Goal: Task Accomplishment & Management: Use online tool/utility

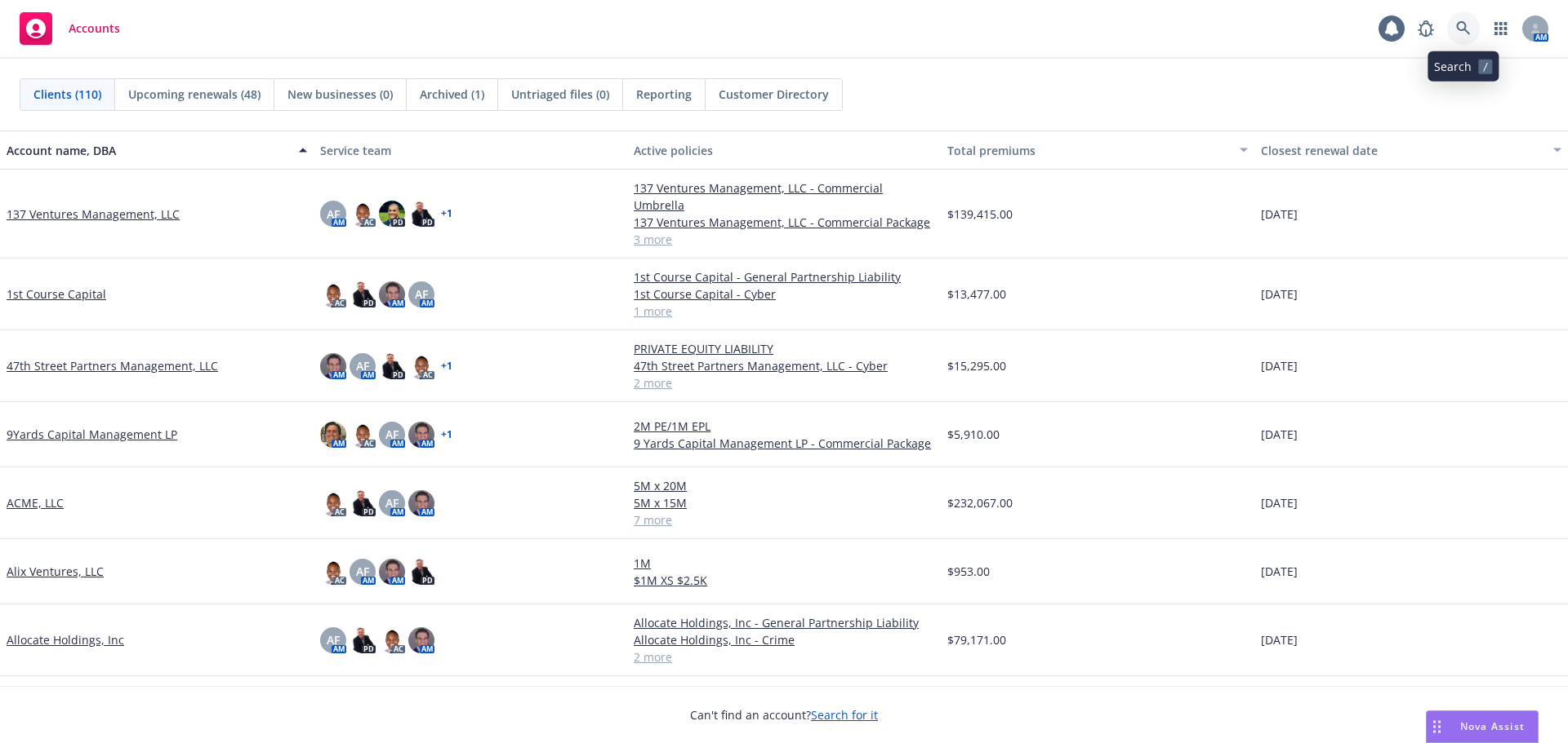
click at [1458, 31] on icon at bounding box center [1463, 28] width 15 height 15
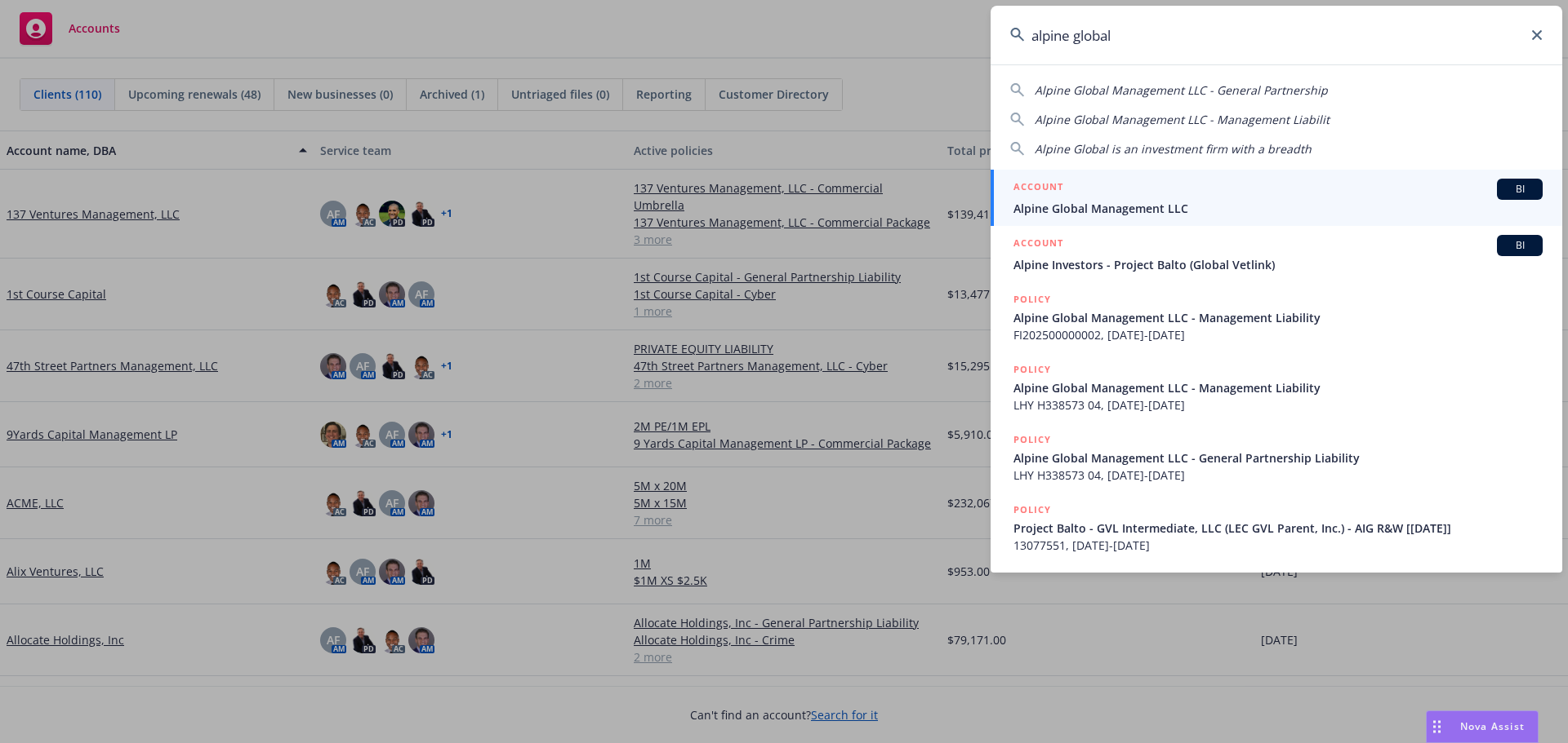
type input "alpine global"
click at [1101, 195] on div "ACCOUNT BI" at bounding box center [1278, 189] width 529 height 21
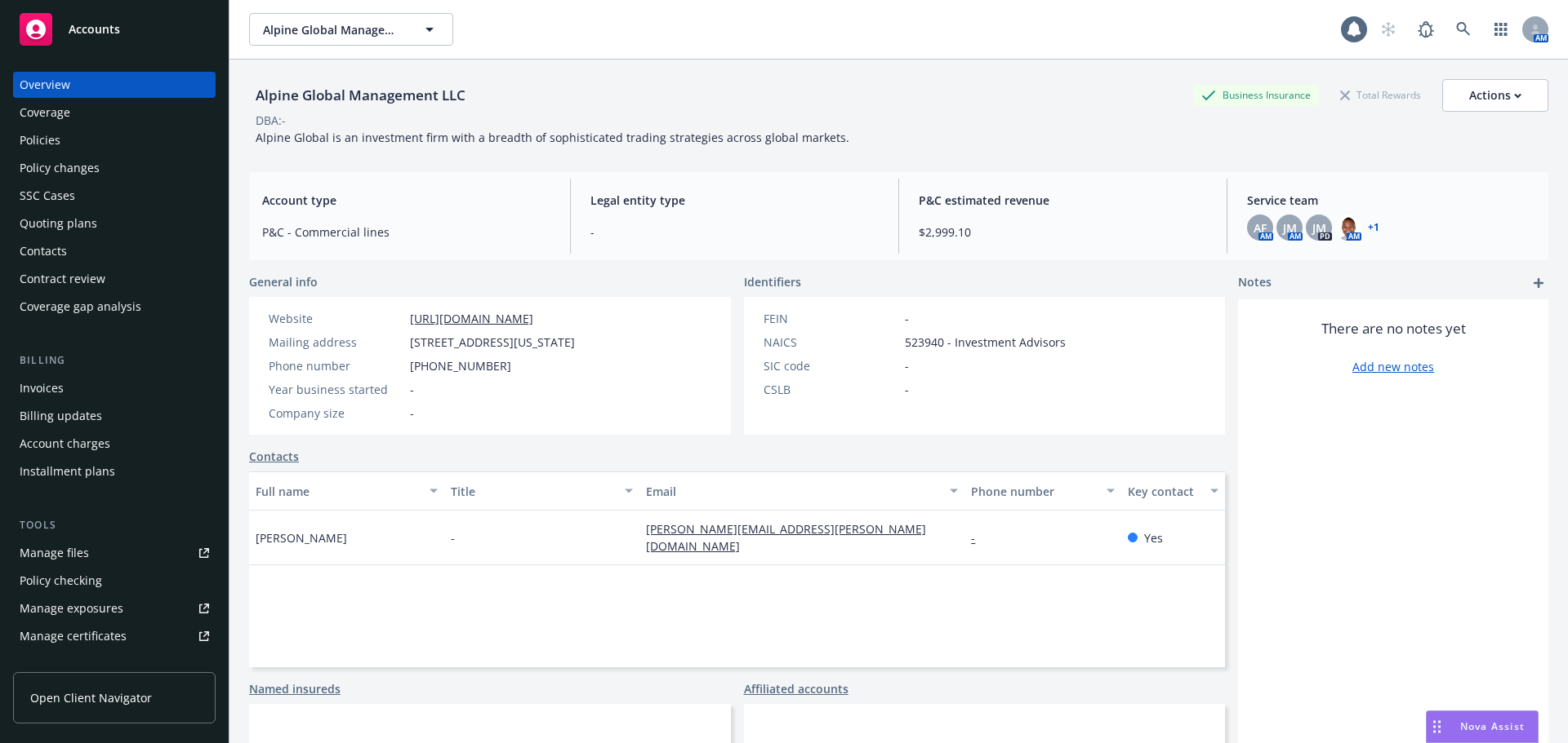
click at [57, 139] on div "Policies" at bounding box center [40, 140] width 41 height 26
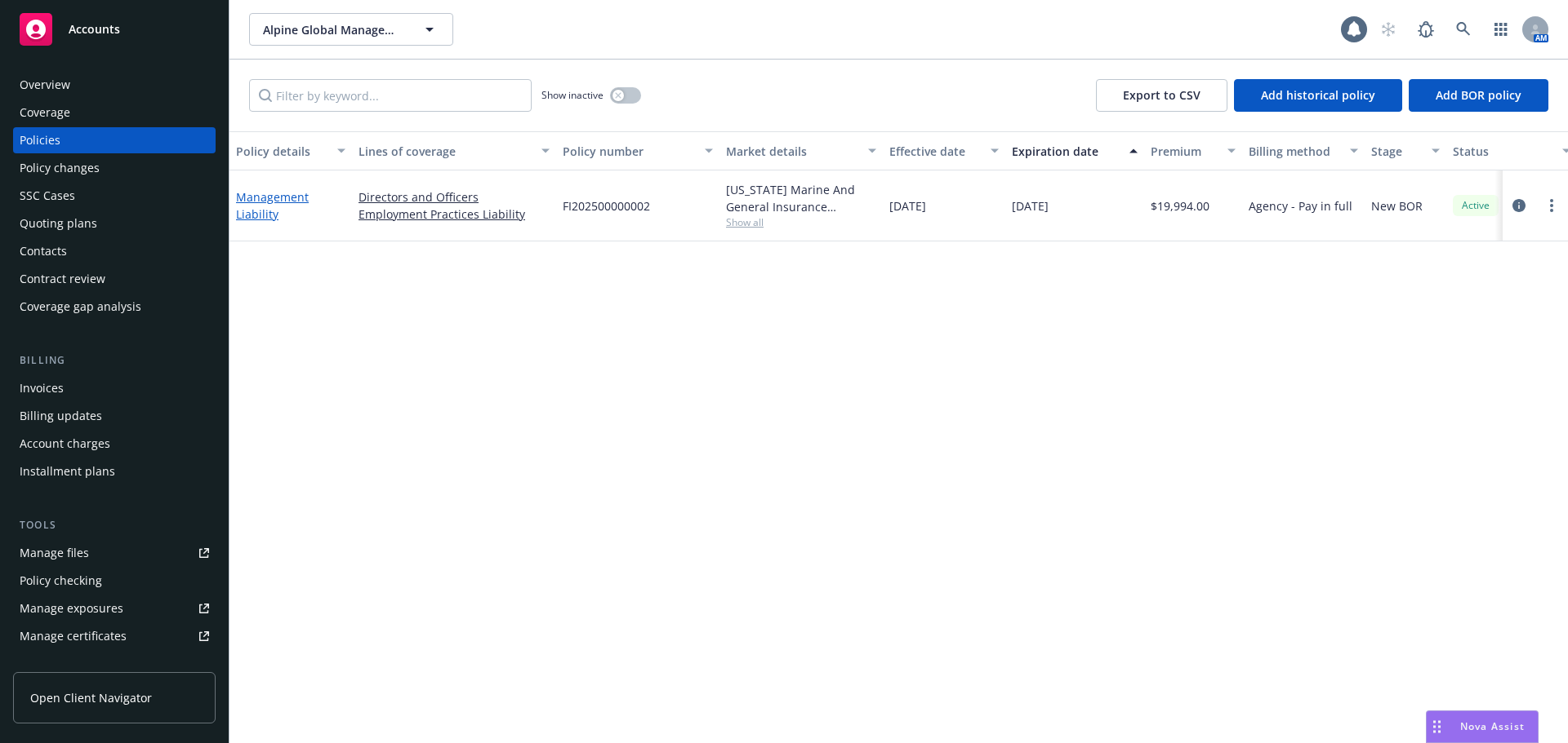
click at [243, 208] on link "Management Liability" at bounding box center [271, 206] width 73 height 33
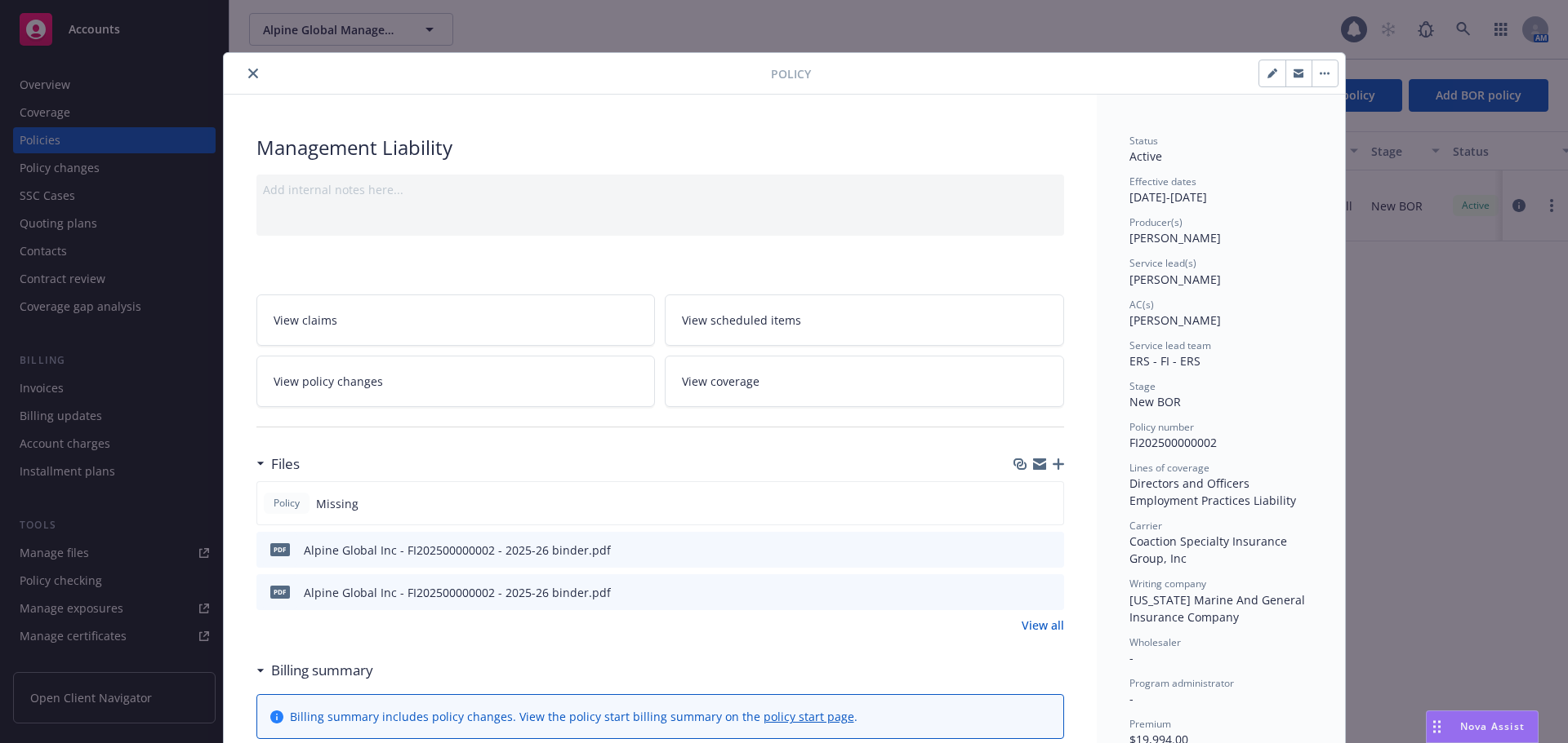
click at [1052, 465] on icon "button" at bounding box center [1058, 465] width 12 height 12
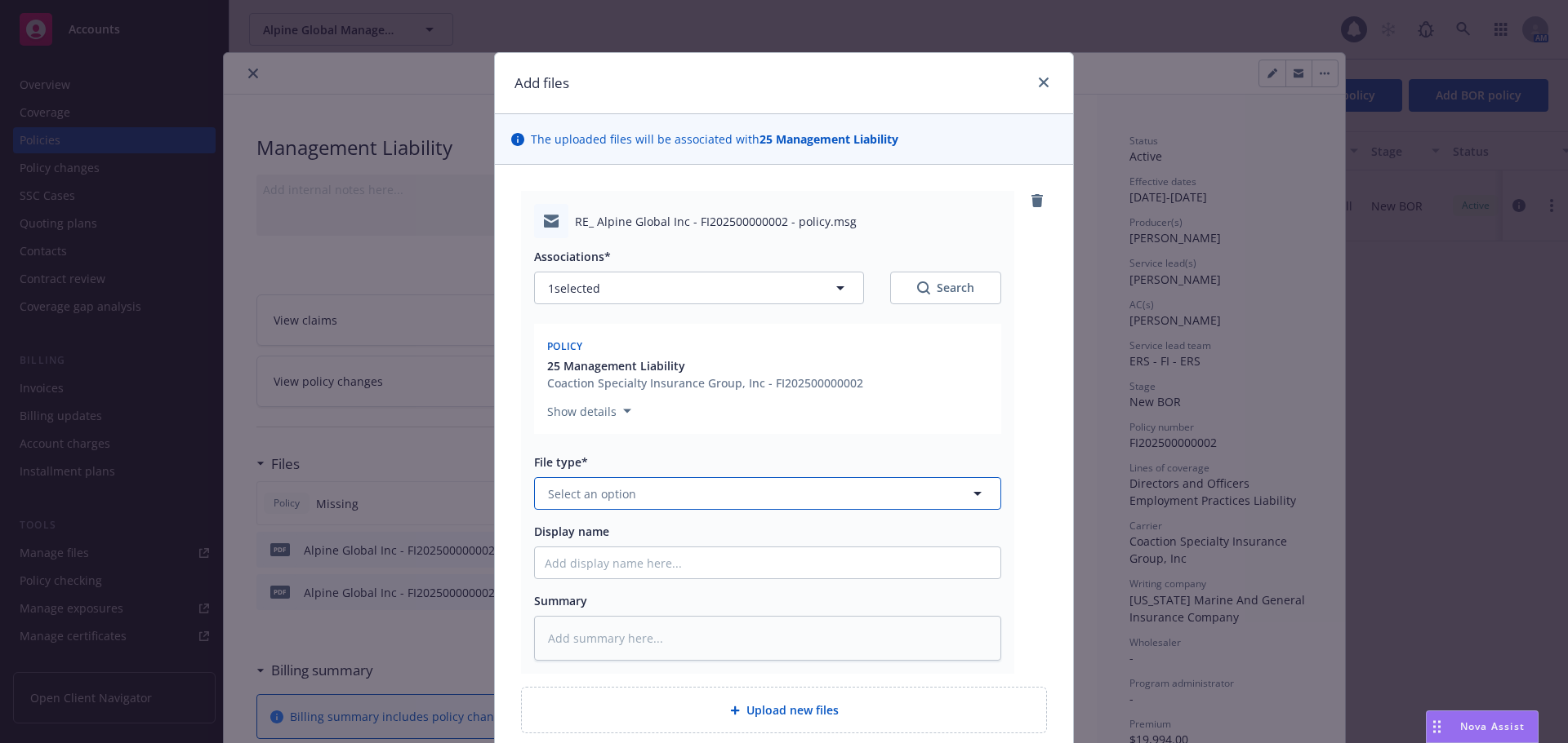
click at [606, 492] on span "Select an option" at bounding box center [591, 494] width 88 height 17
type input "em"
click at [590, 592] on div "Email" at bounding box center [767, 582] width 446 height 24
click at [591, 562] on input "Display name" at bounding box center [767, 562] width 465 height 31
type textarea "x"
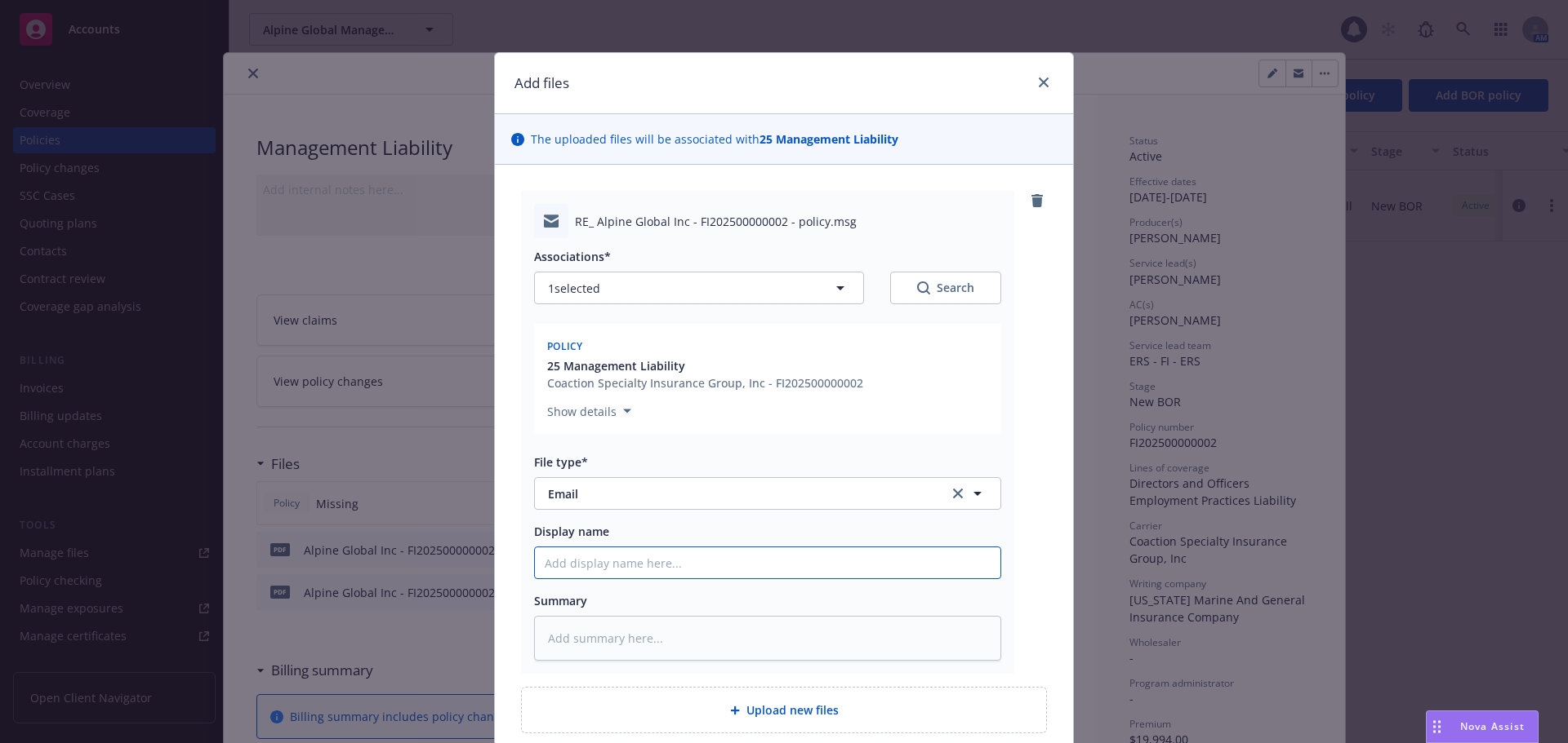
type input "P"
type textarea "x"
type input "Po"
type textarea "x"
type input "Pol"
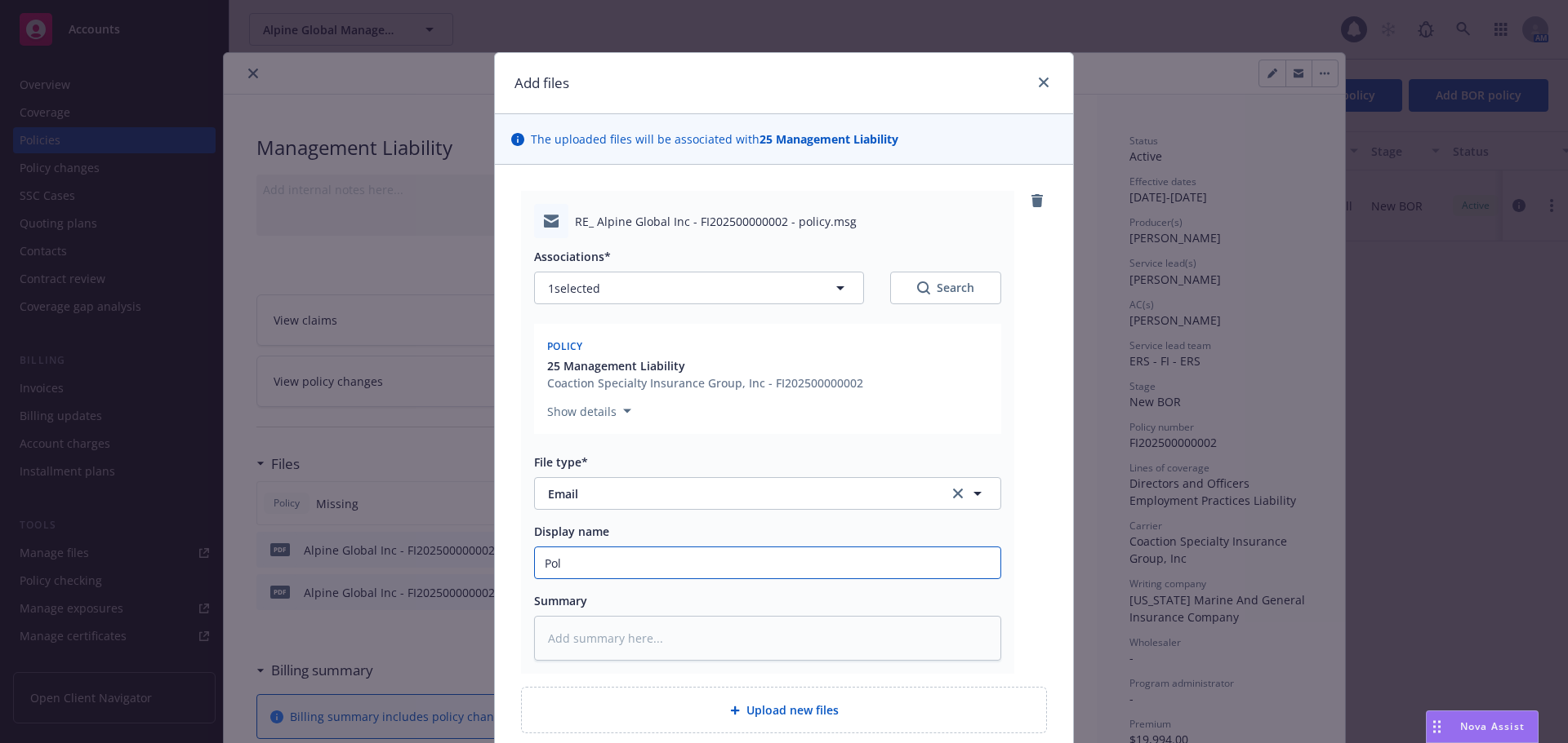
type textarea "x"
type input "Poli"
type textarea "x"
type input "Polic"
type textarea "x"
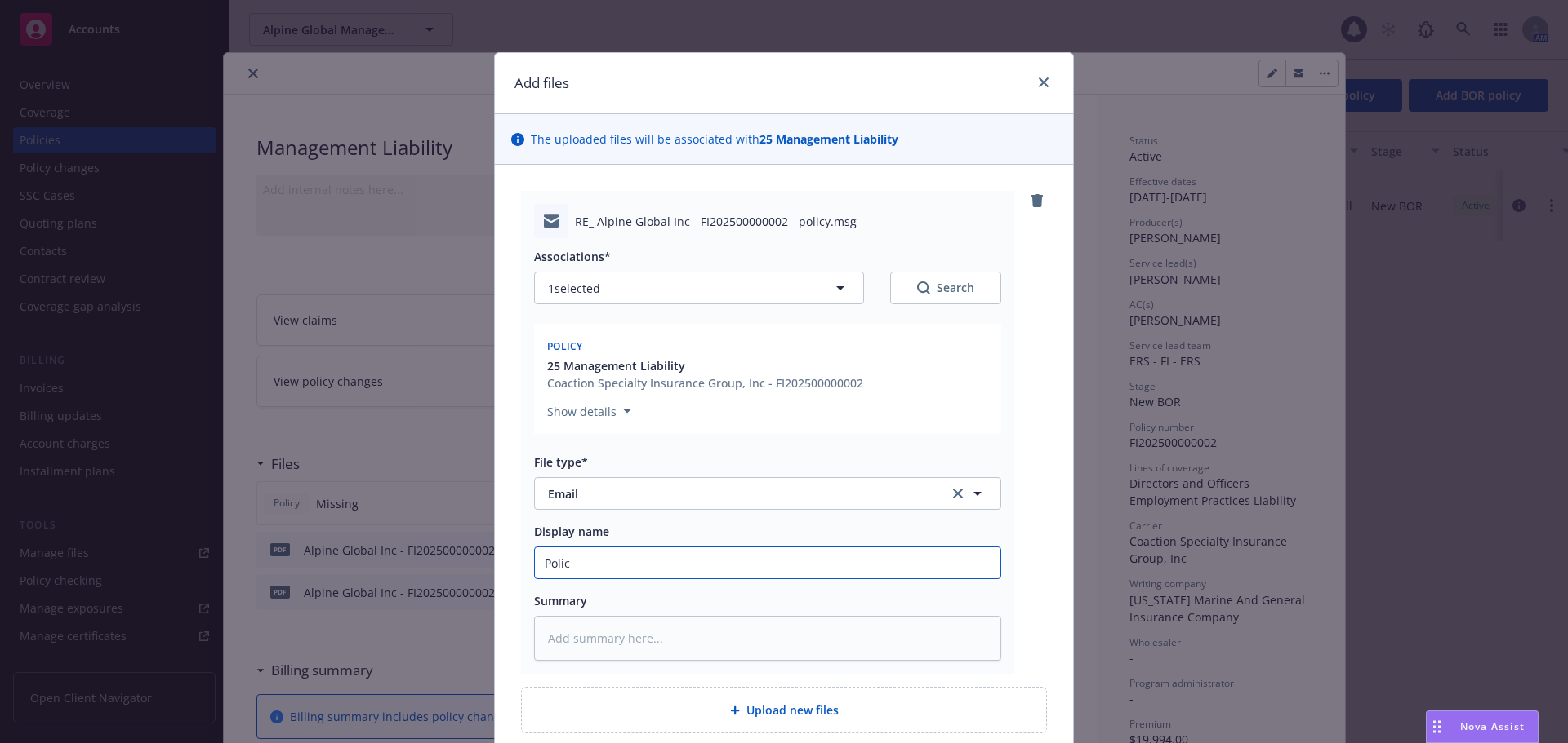
type input "Policy"
type textarea "x"
type input "Policy"
type textarea "x"
type input "Policy d"
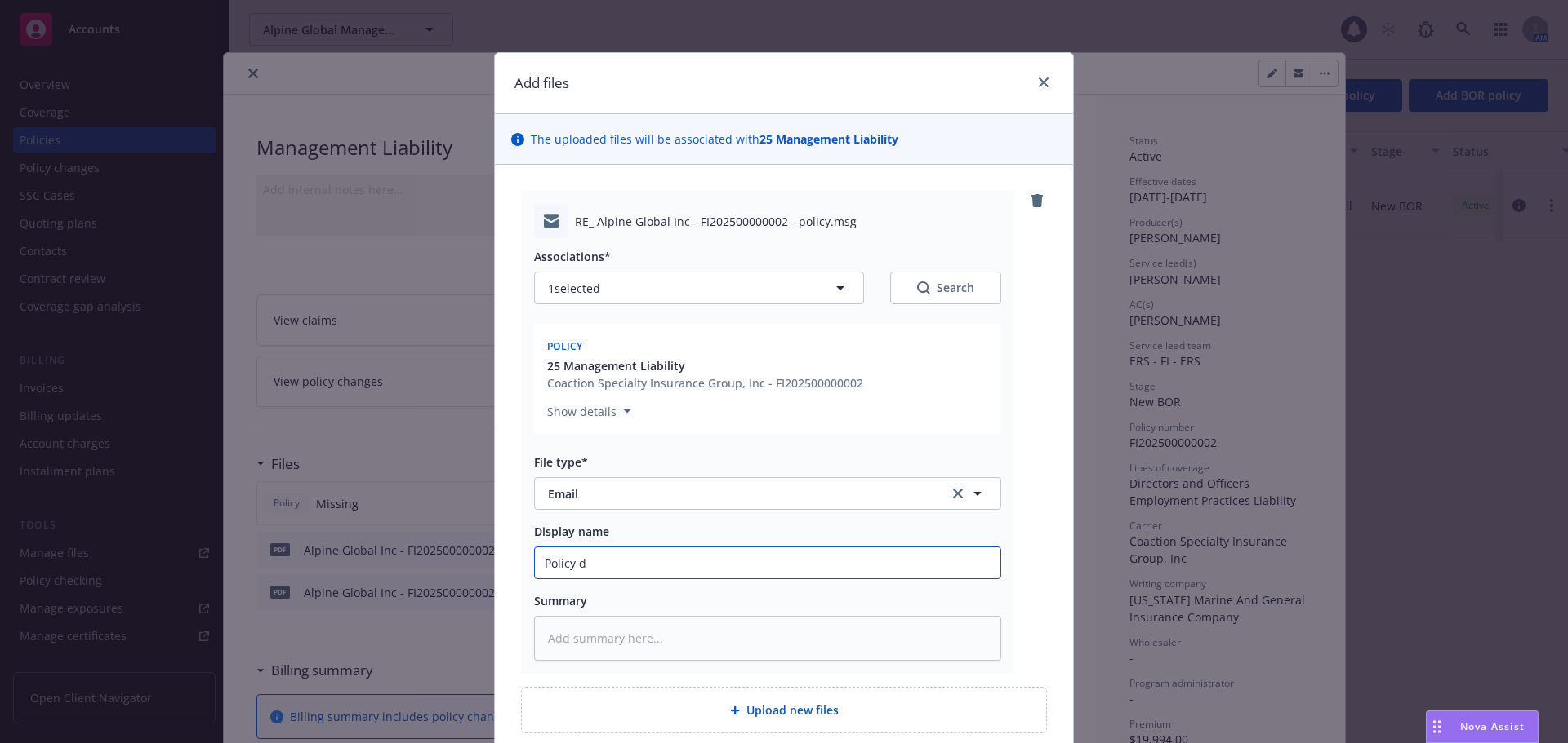
type textarea "x"
type input "Policy de"
type textarea "x"
type input "Policy del"
type textarea "x"
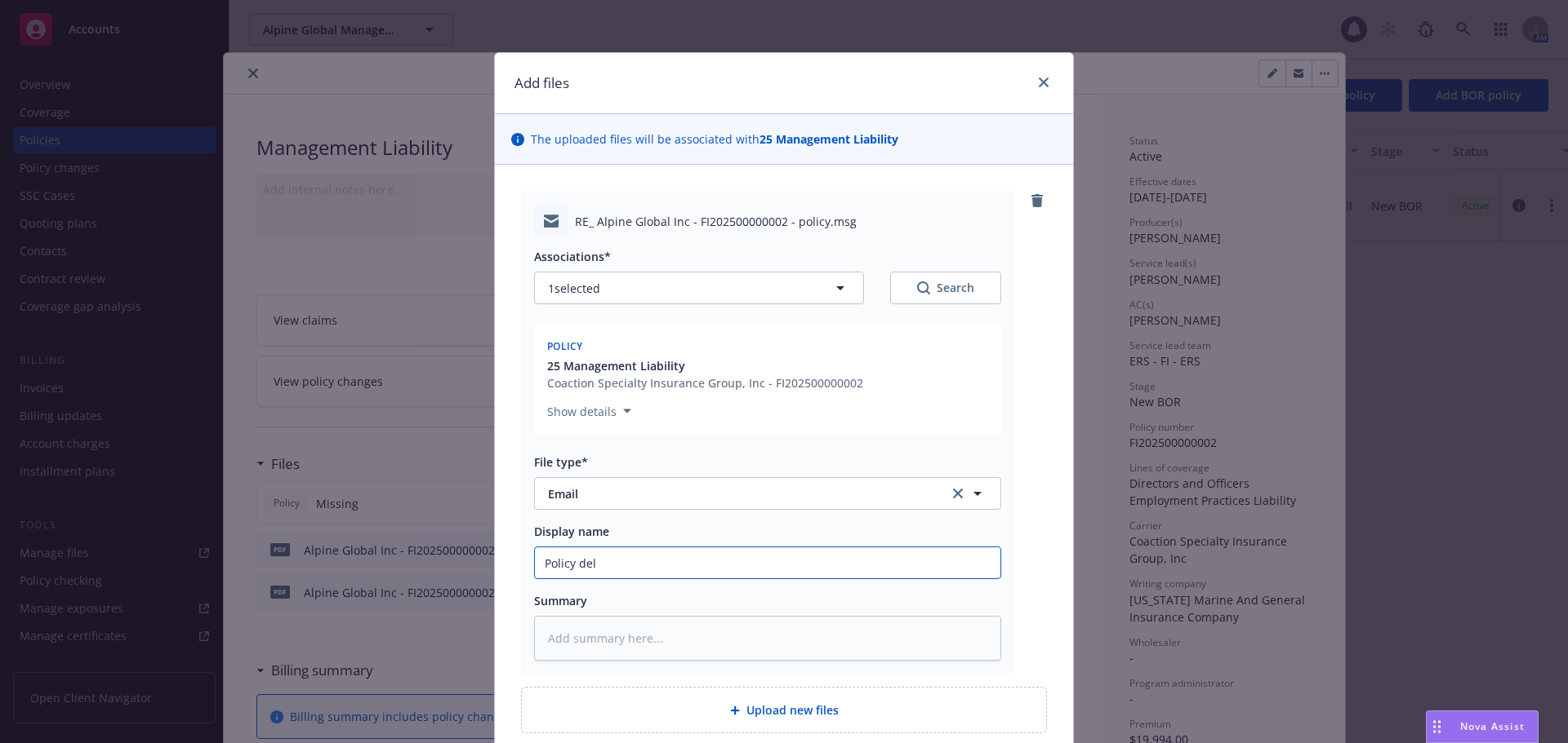
type input "Policy deli"
type textarea "x"
type input "Policy deliv"
type textarea "x"
type input "Policy delive"
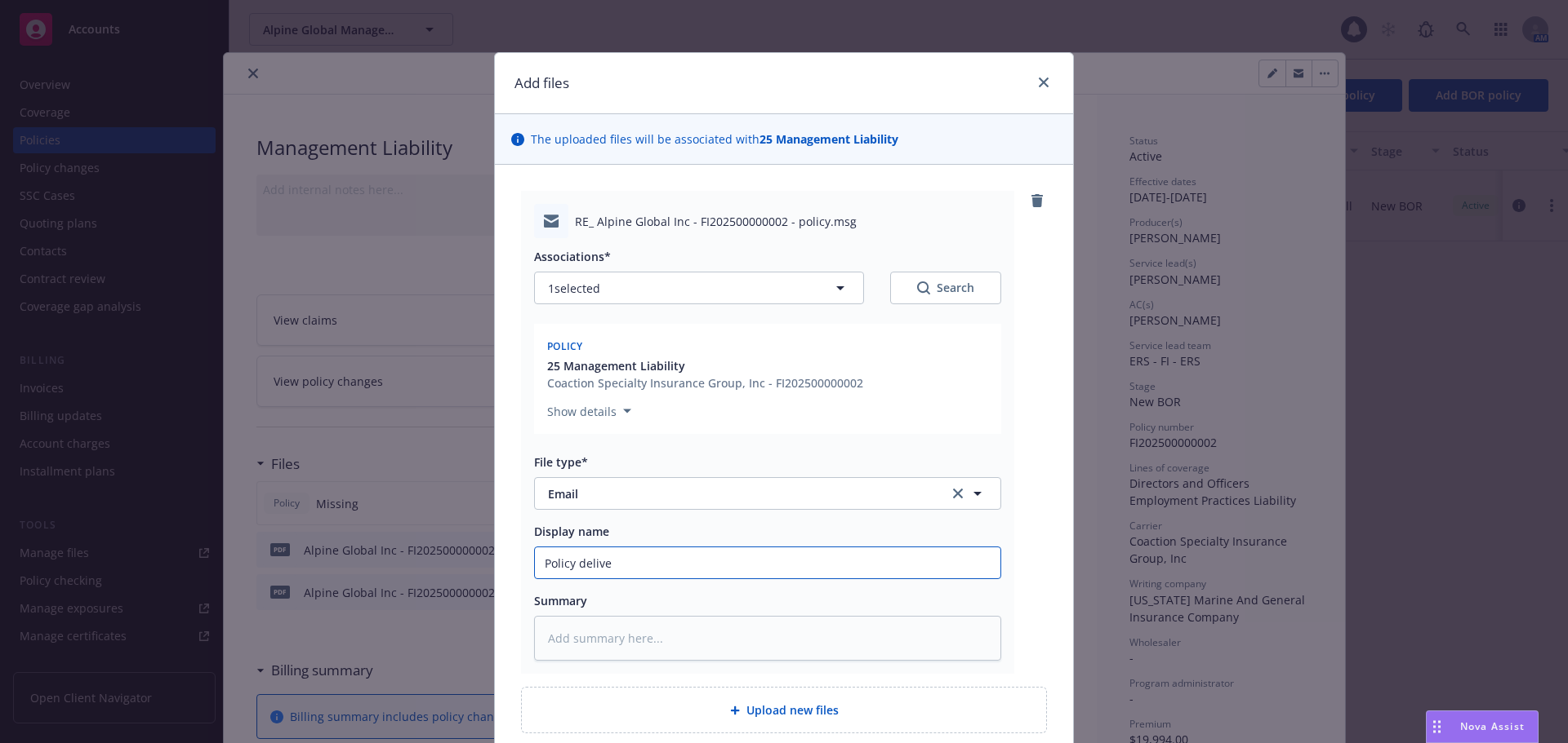
type textarea "x"
type input "Policy delivery"
type textarea "x"
type input "Policy delivery"
type textarea "x"
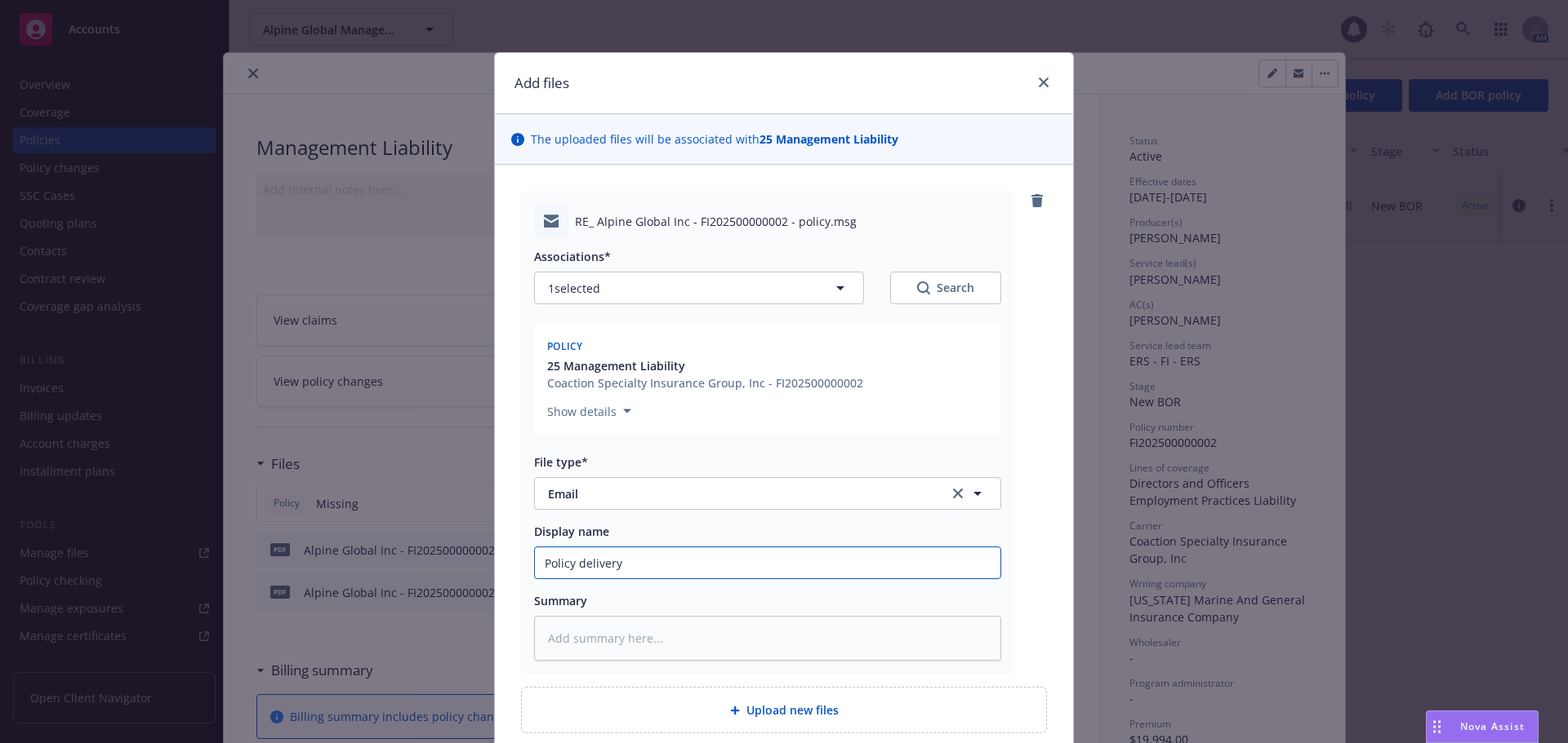
type input "Policy delivery e"
type textarea "x"
type input "Policy delivery em"
type textarea "x"
type input "Policy delivery ema"
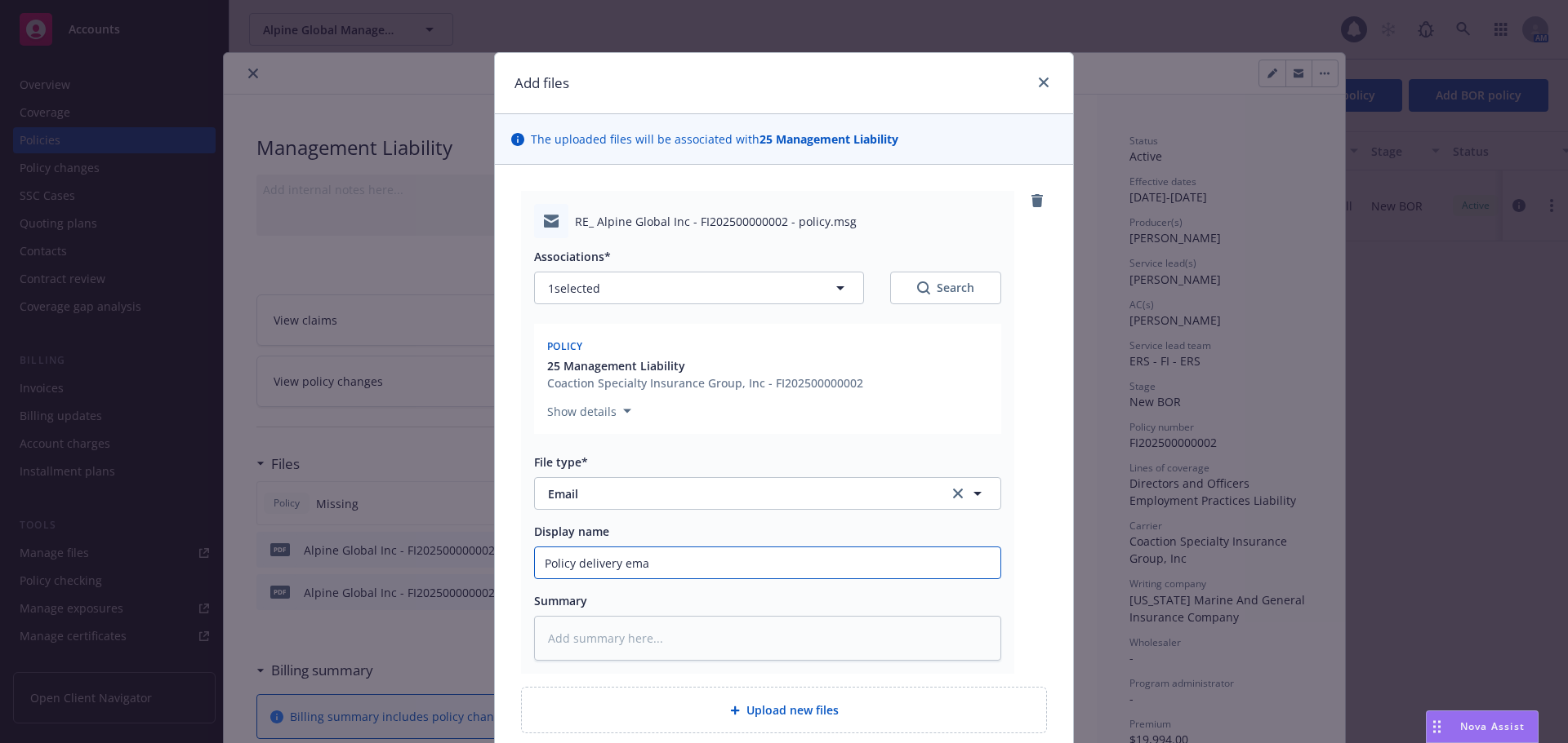
type textarea "x"
type input "Policy delivery email"
type textarea "x"
type input "Policy delivery email"
type textarea "x"
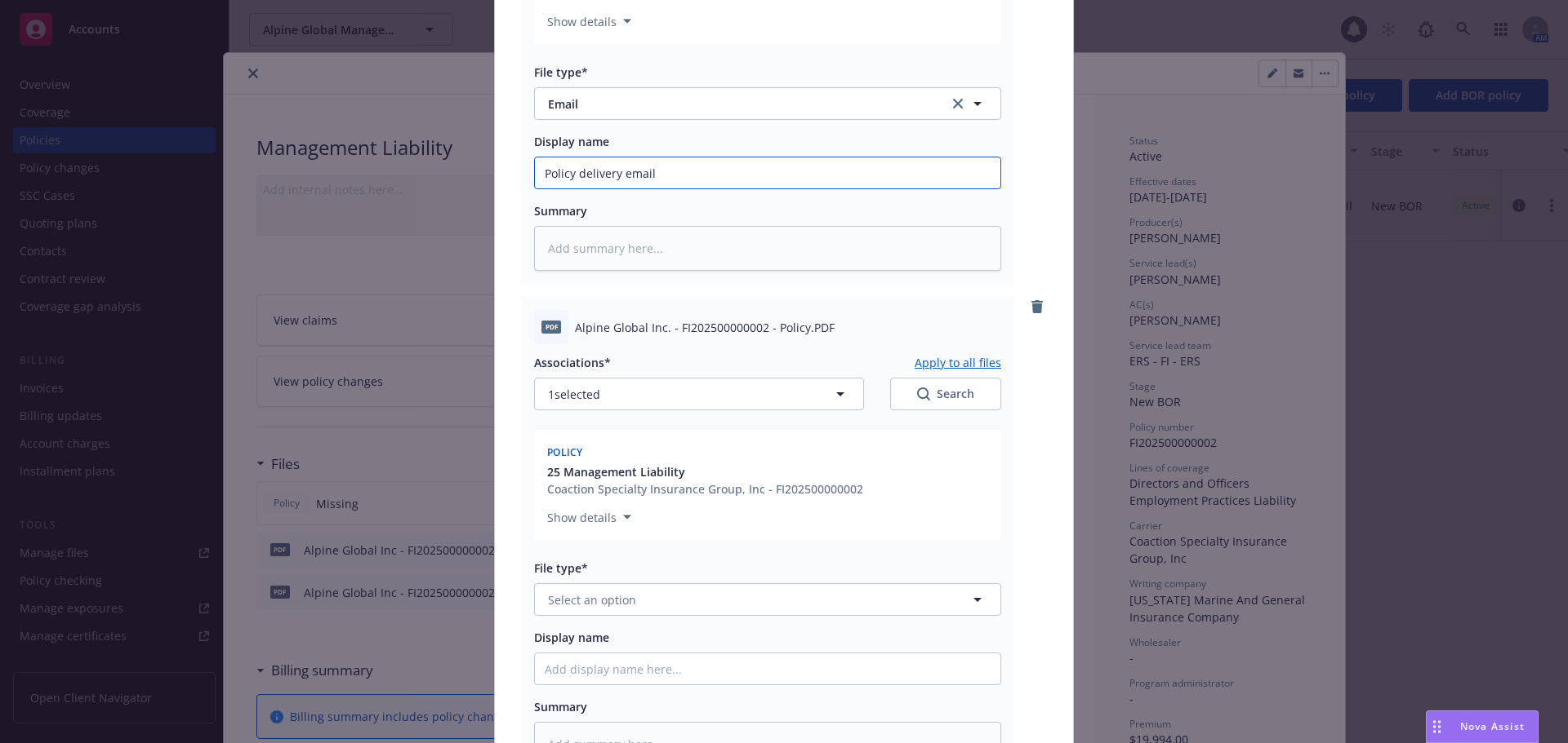
scroll to position [571, 0]
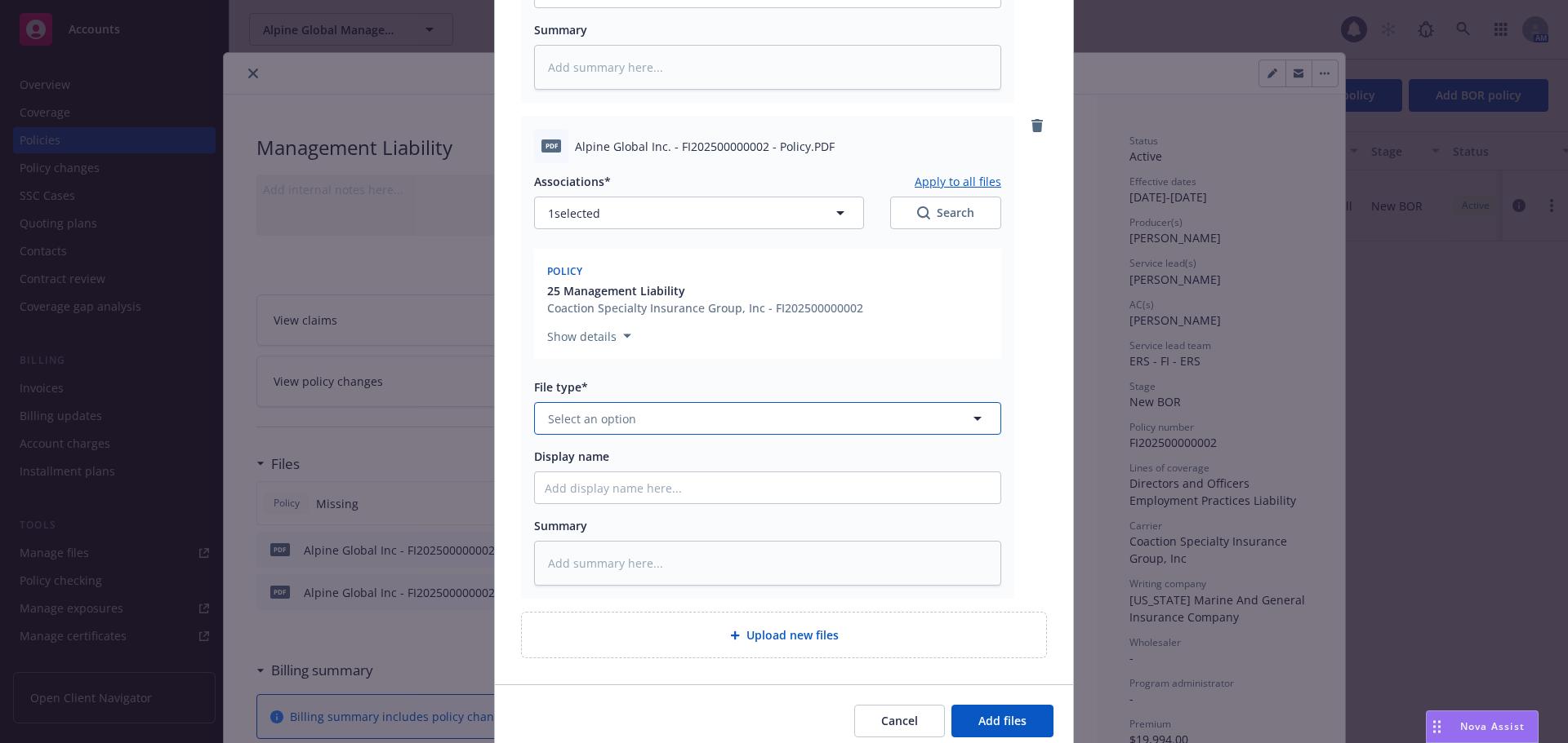
click at [597, 414] on span "Select an option" at bounding box center [591, 418] width 88 height 17
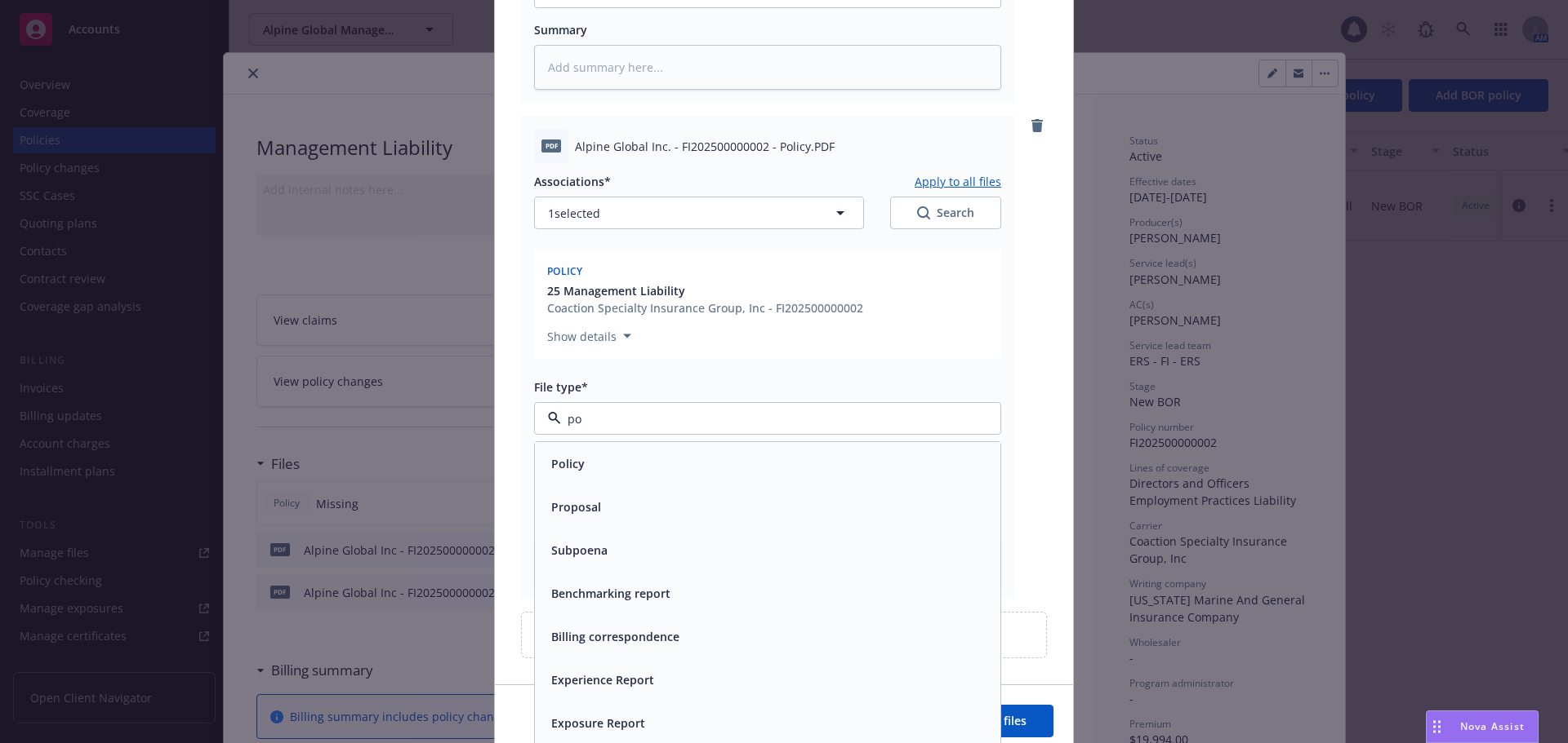
type input "pol"
click at [588, 460] on div "Policy" at bounding box center [767, 464] width 446 height 24
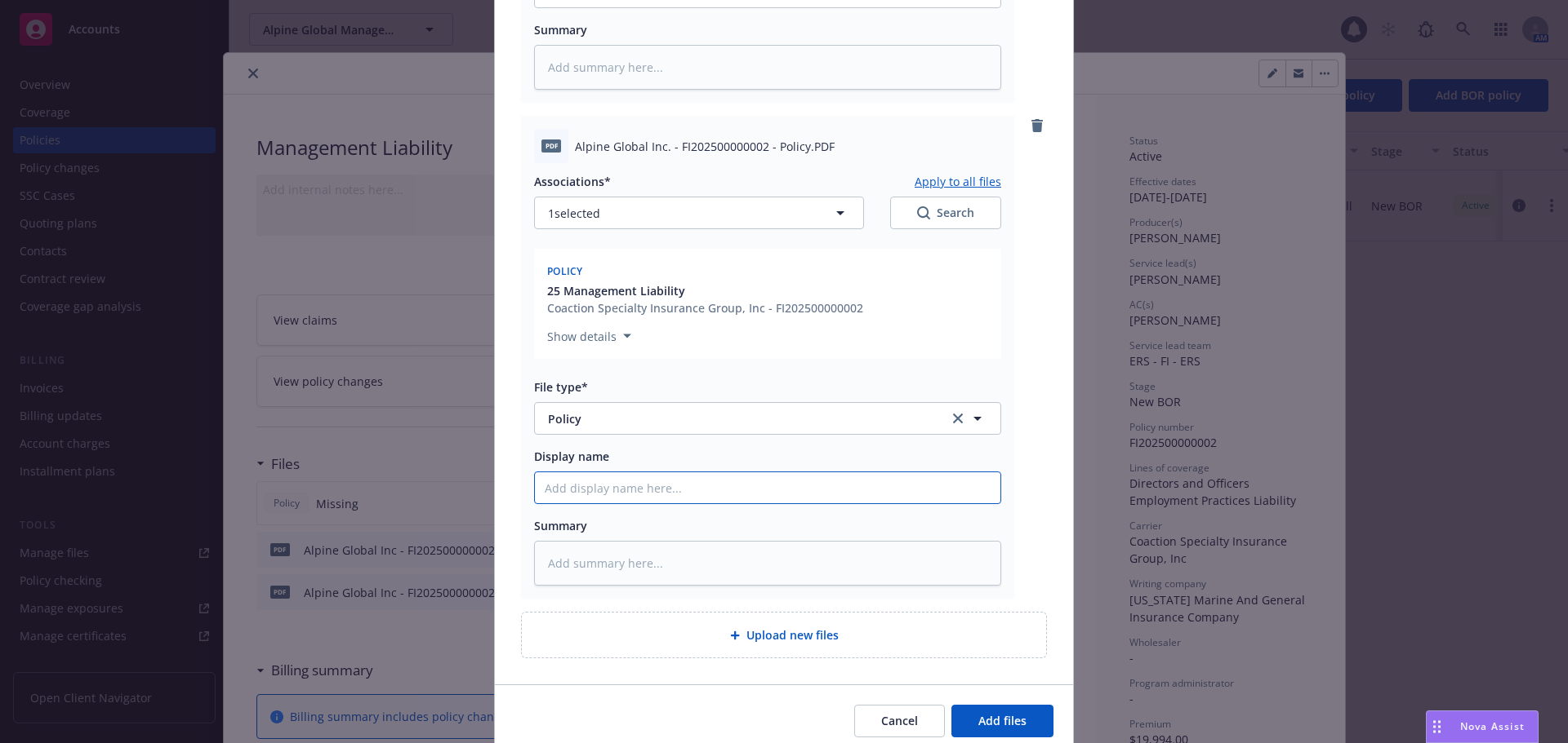
click at [592, 476] on input "Display name" at bounding box center [767, 488] width 465 height 31
type textarea "x"
type input "2"
type textarea "x"
type input "25"
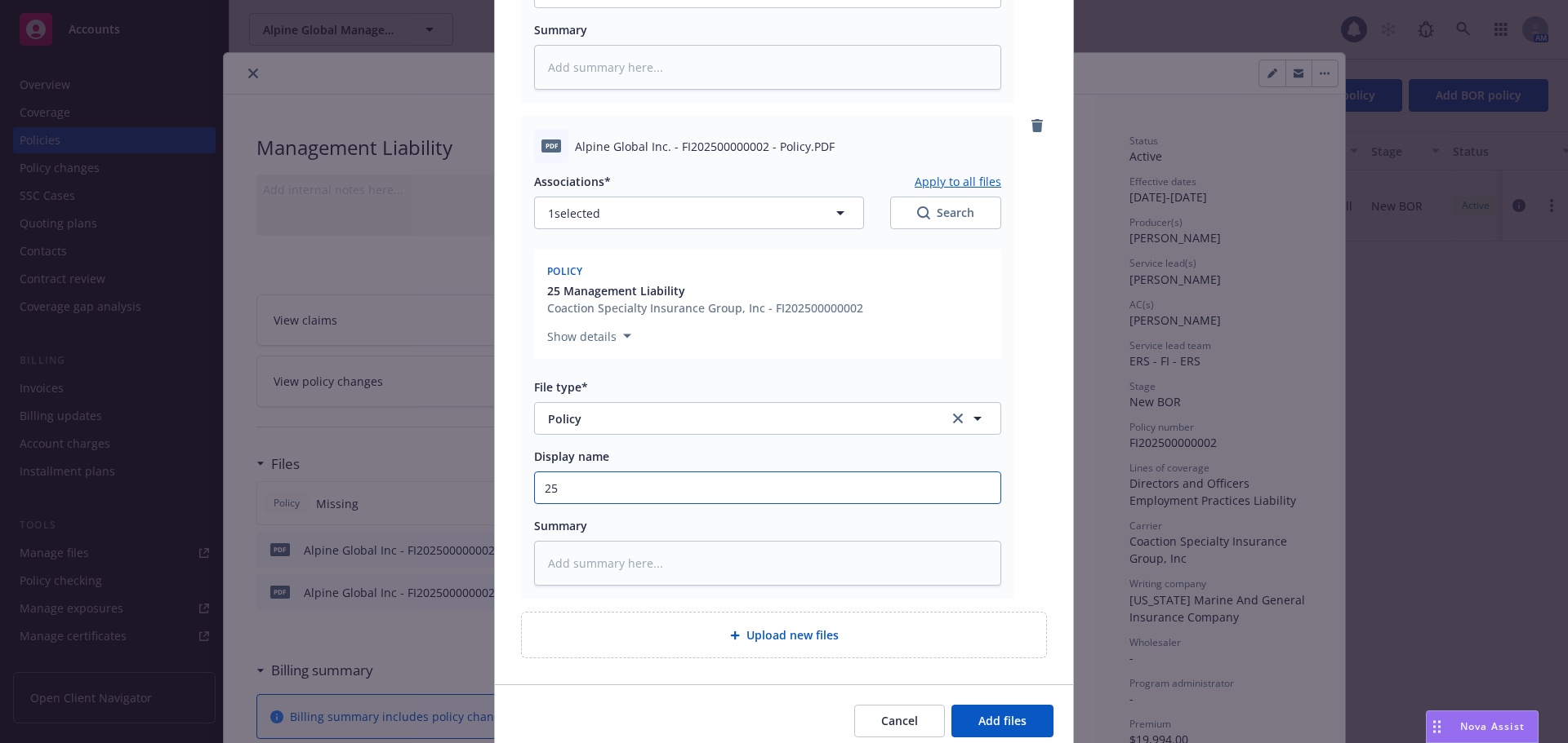
type textarea "x"
type input "25-"
type textarea "x"
type input "25-2"
type textarea "x"
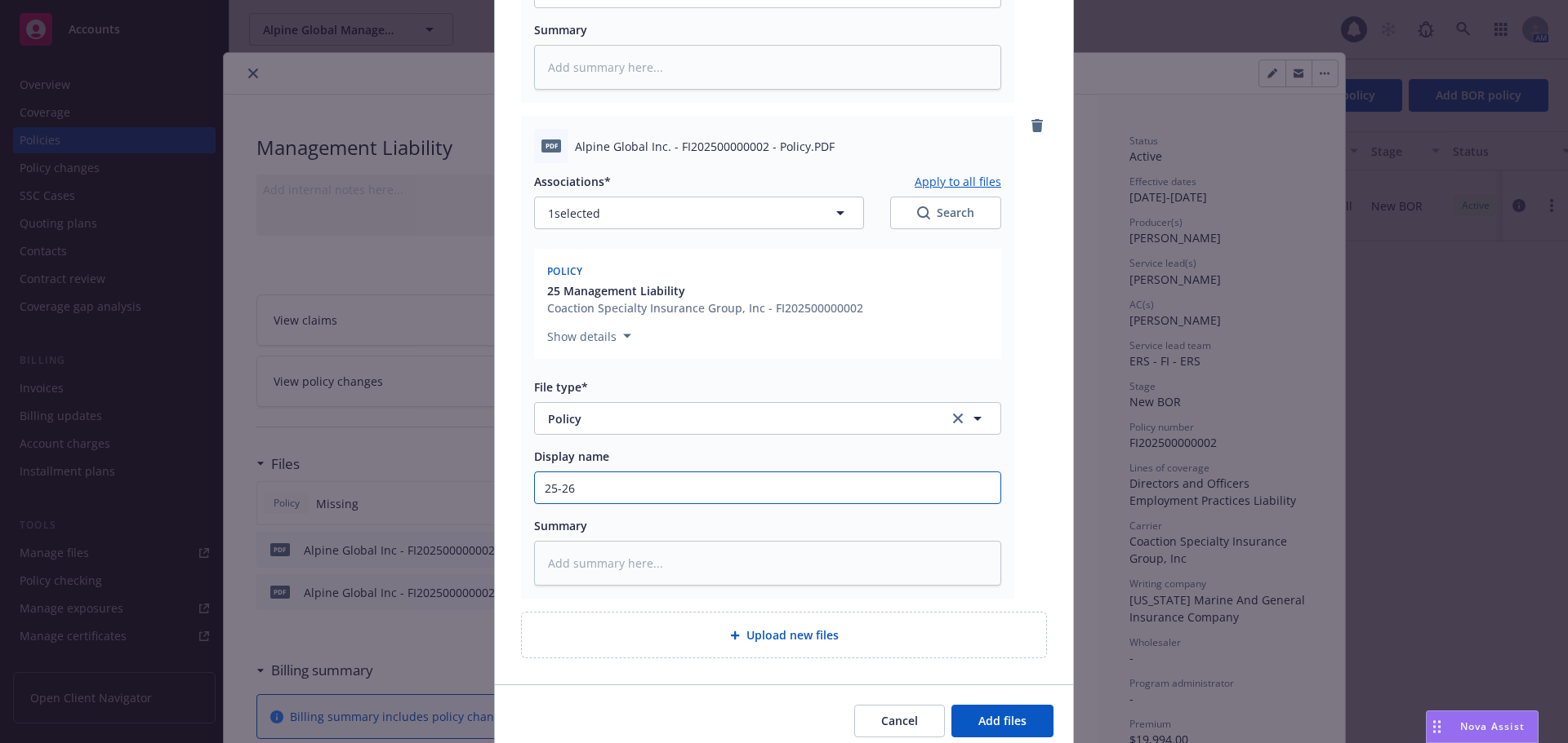
type input "25-26"
type textarea "x"
type input "25-26 GP"
type textarea "x"
type input "25-26 GPL"
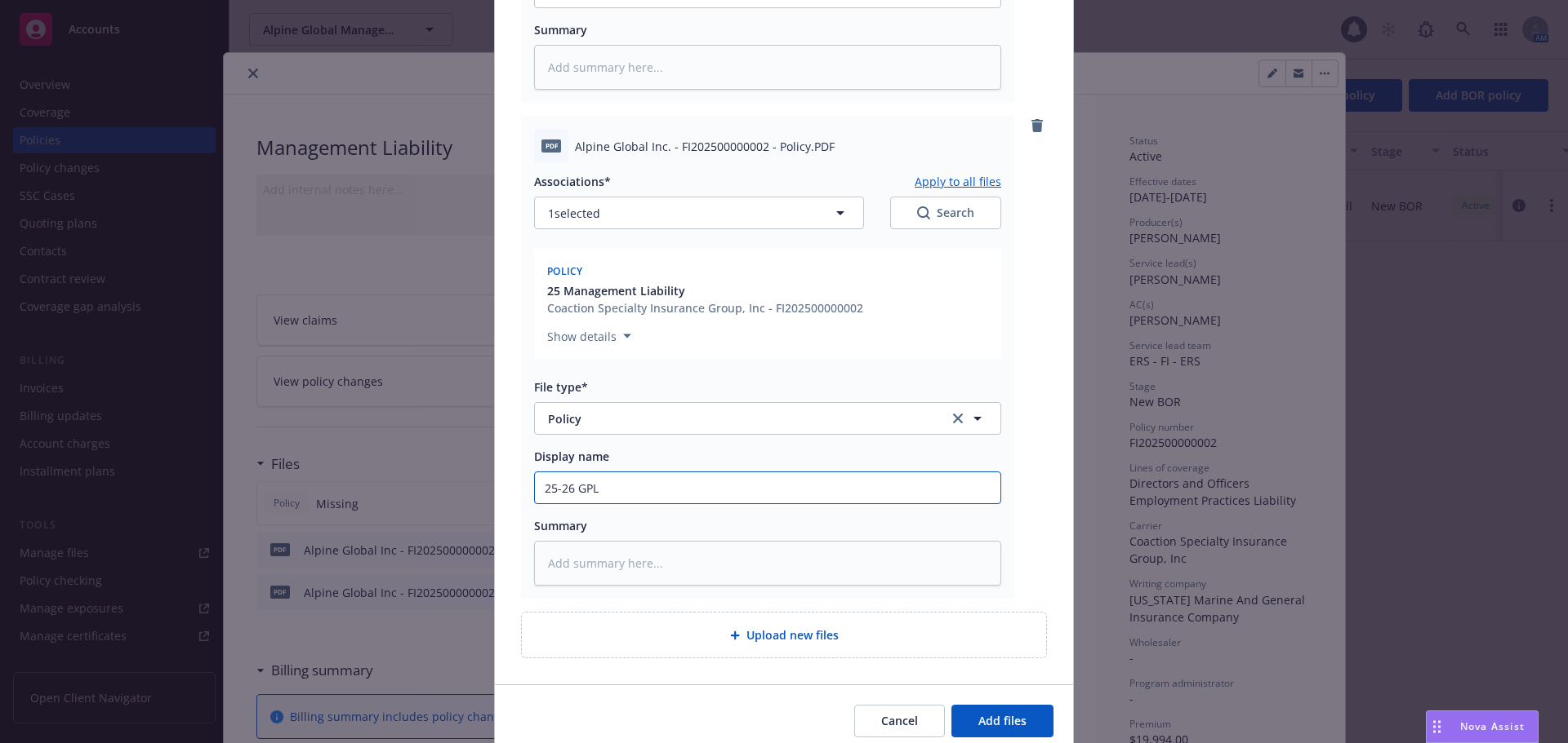
type textarea "x"
type input "25-26 GPL"
type textarea "x"
type input "25-26 GPL P"
type textarea "x"
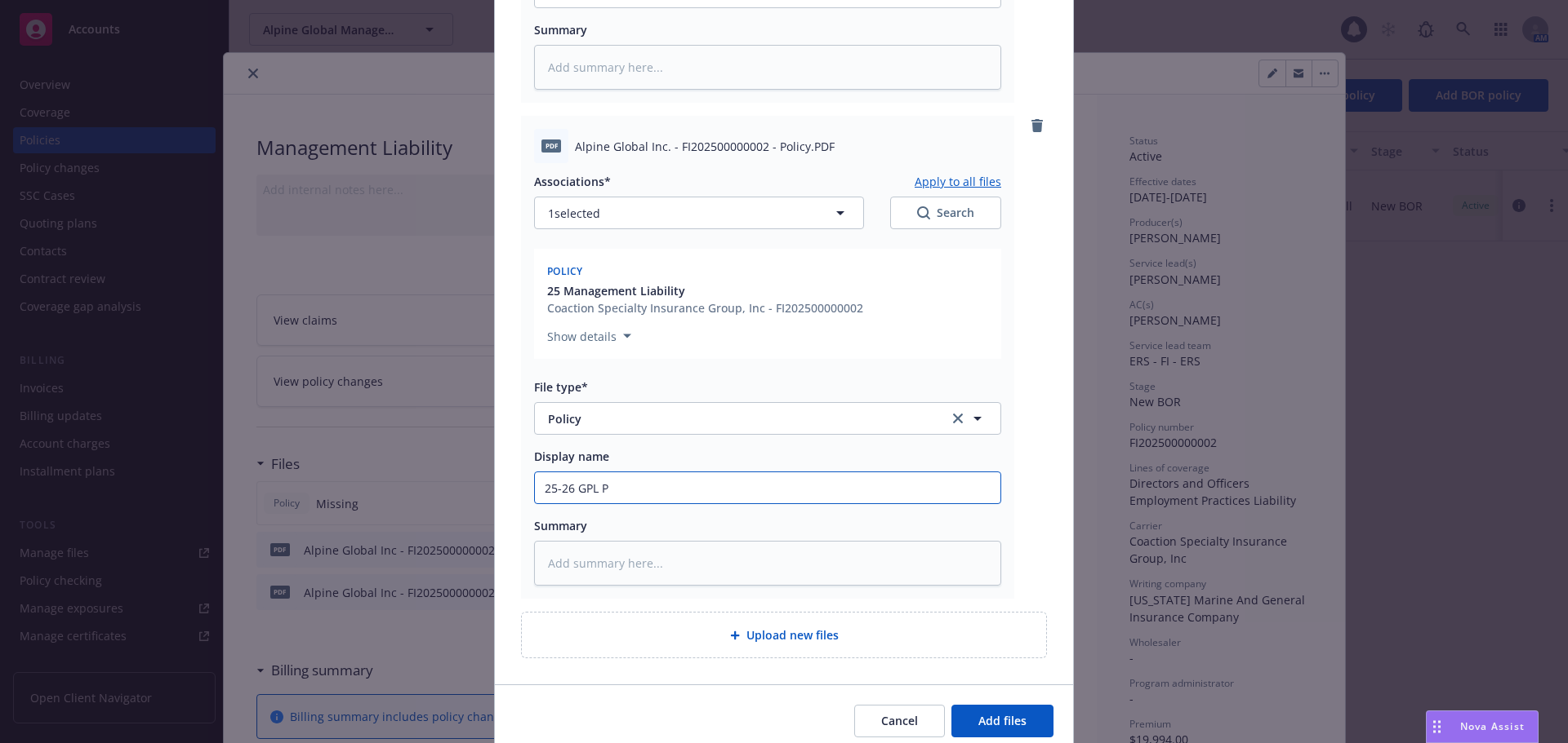
type input "25-26 GPL Po"
type textarea "x"
type input "25-26 GPL Pol"
type textarea "x"
type input "25-26 GPL Polic"
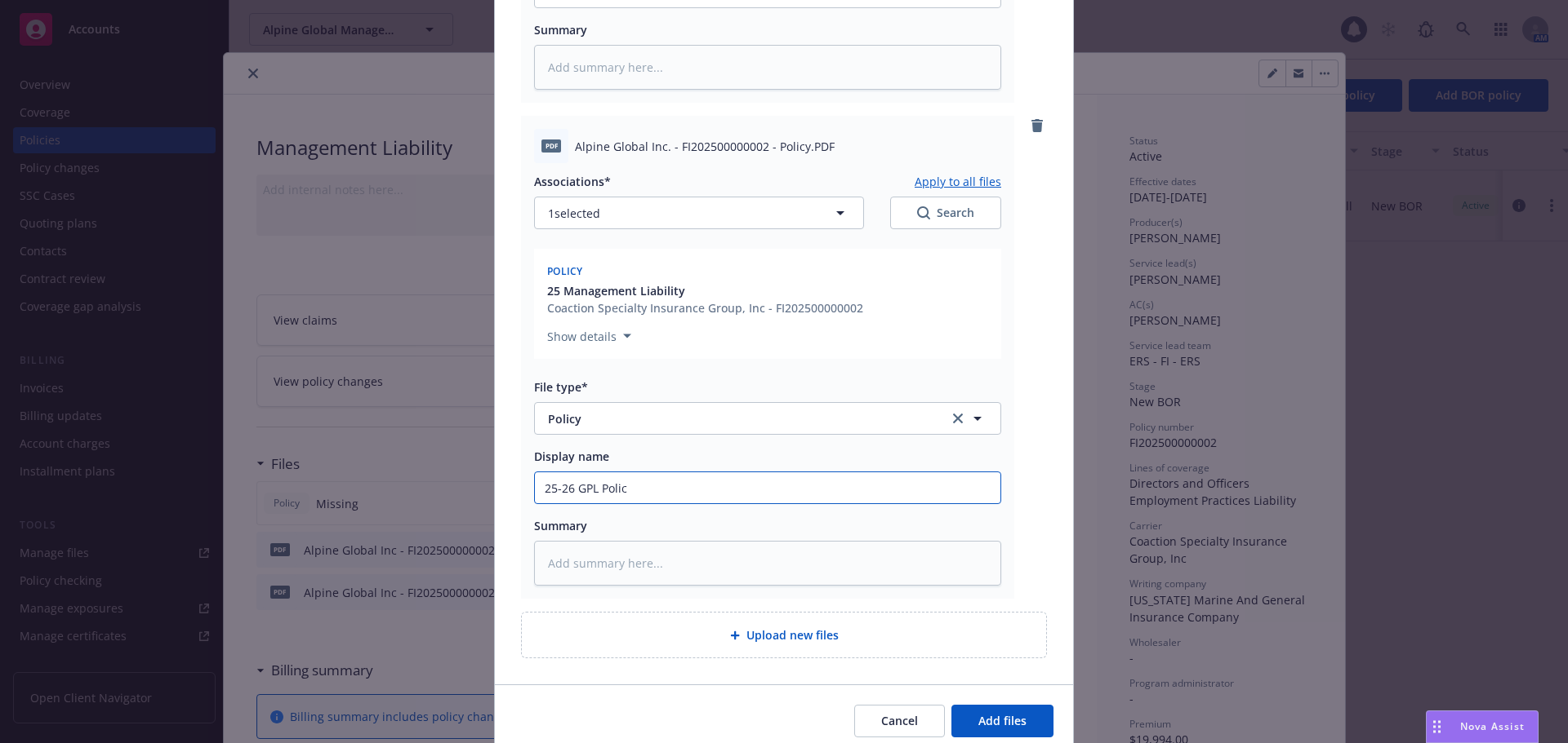
type textarea "x"
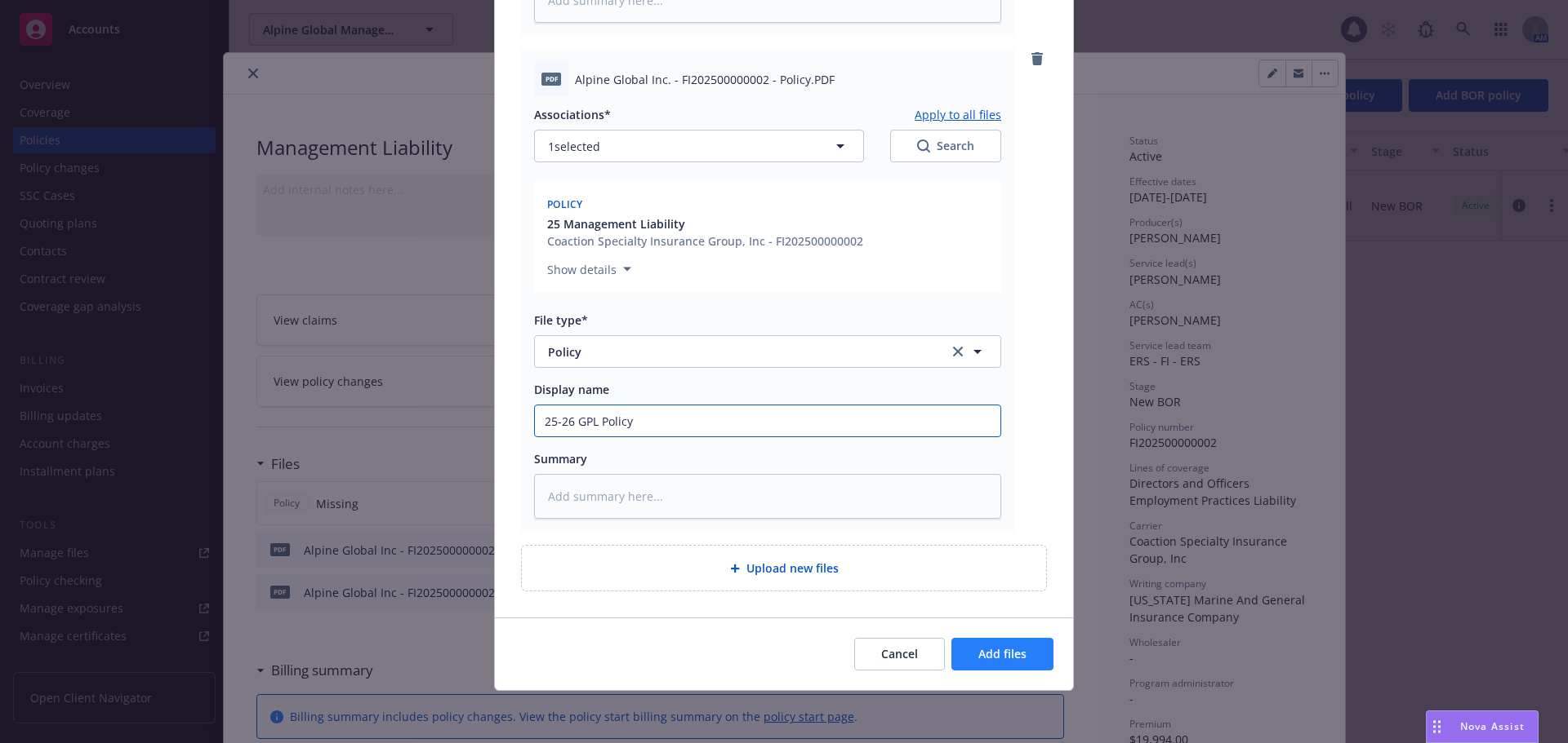
type input "25-26 GPL Policy"
click at [1022, 656] on button "Add files" at bounding box center [1002, 655] width 102 height 33
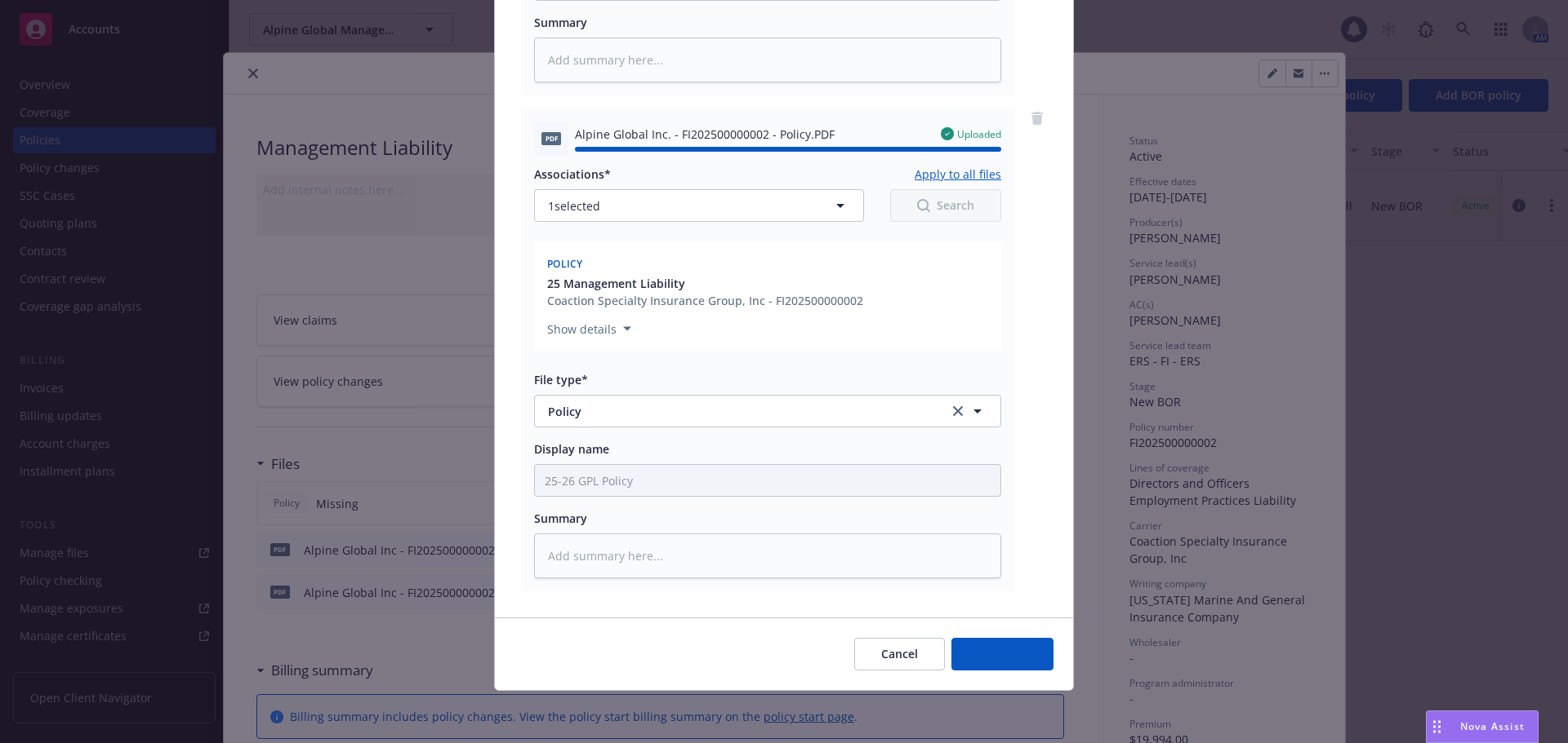
type textarea "x"
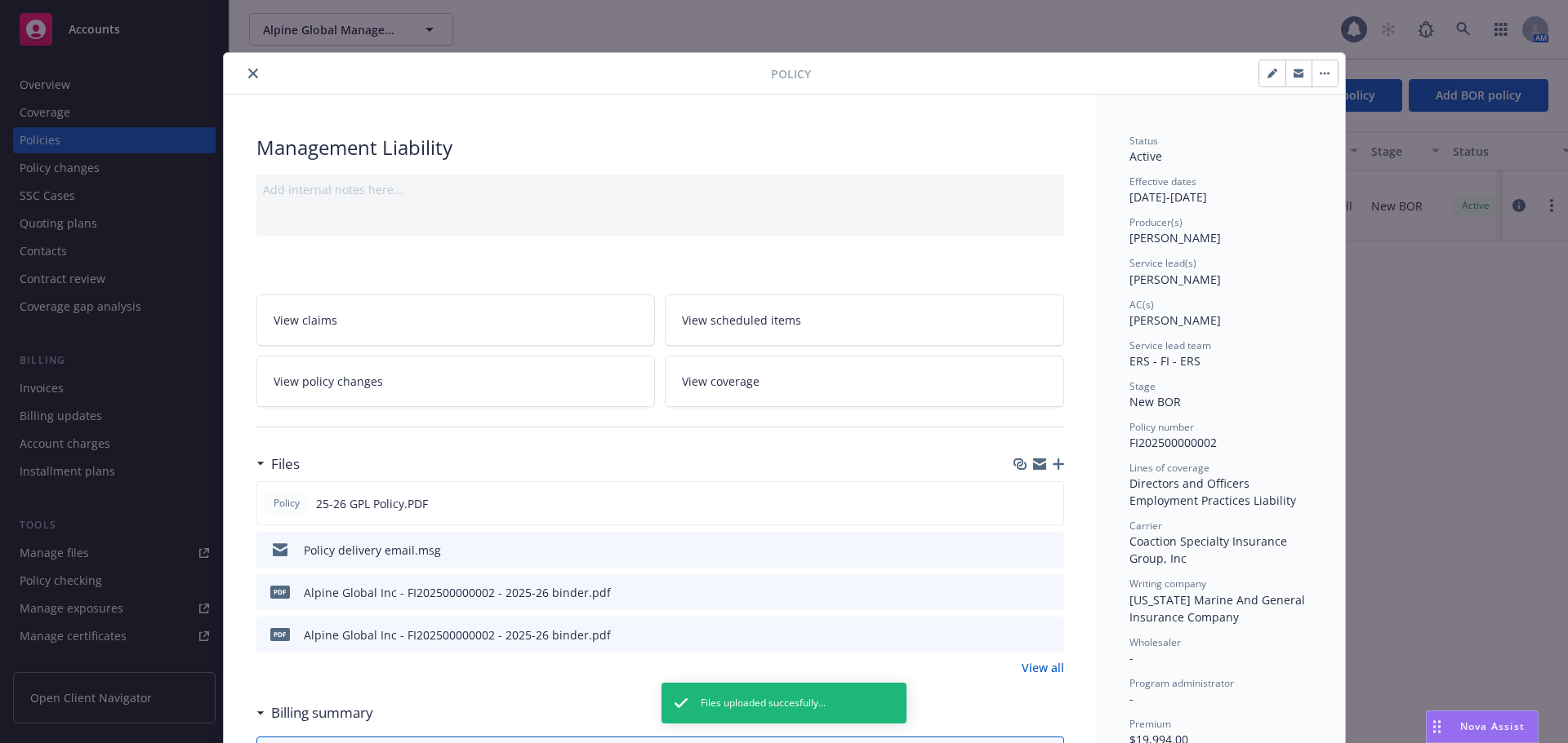
click at [250, 78] on button "close" at bounding box center [253, 74] width 20 height 20
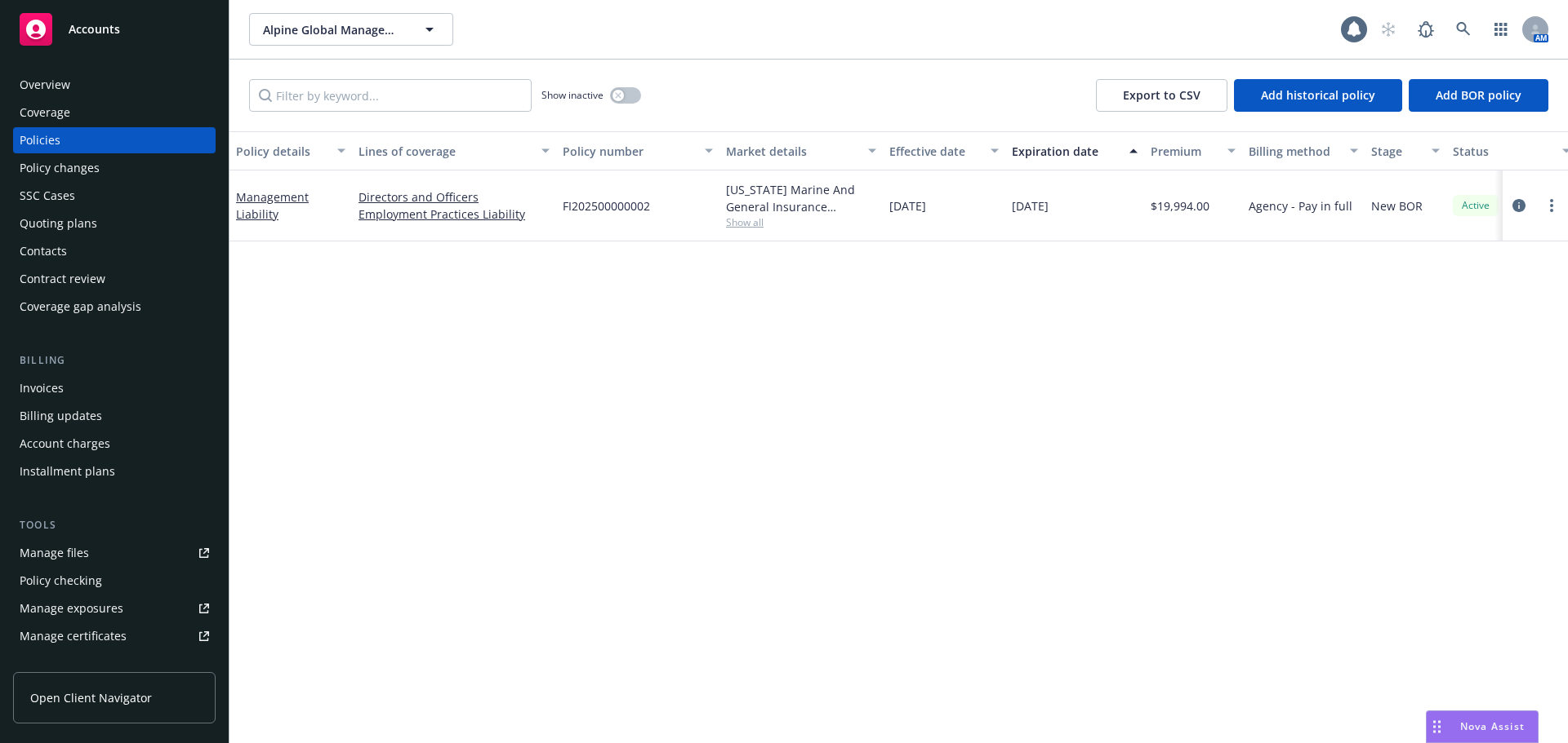
click at [122, 22] on div "Accounts" at bounding box center [114, 29] width 190 height 33
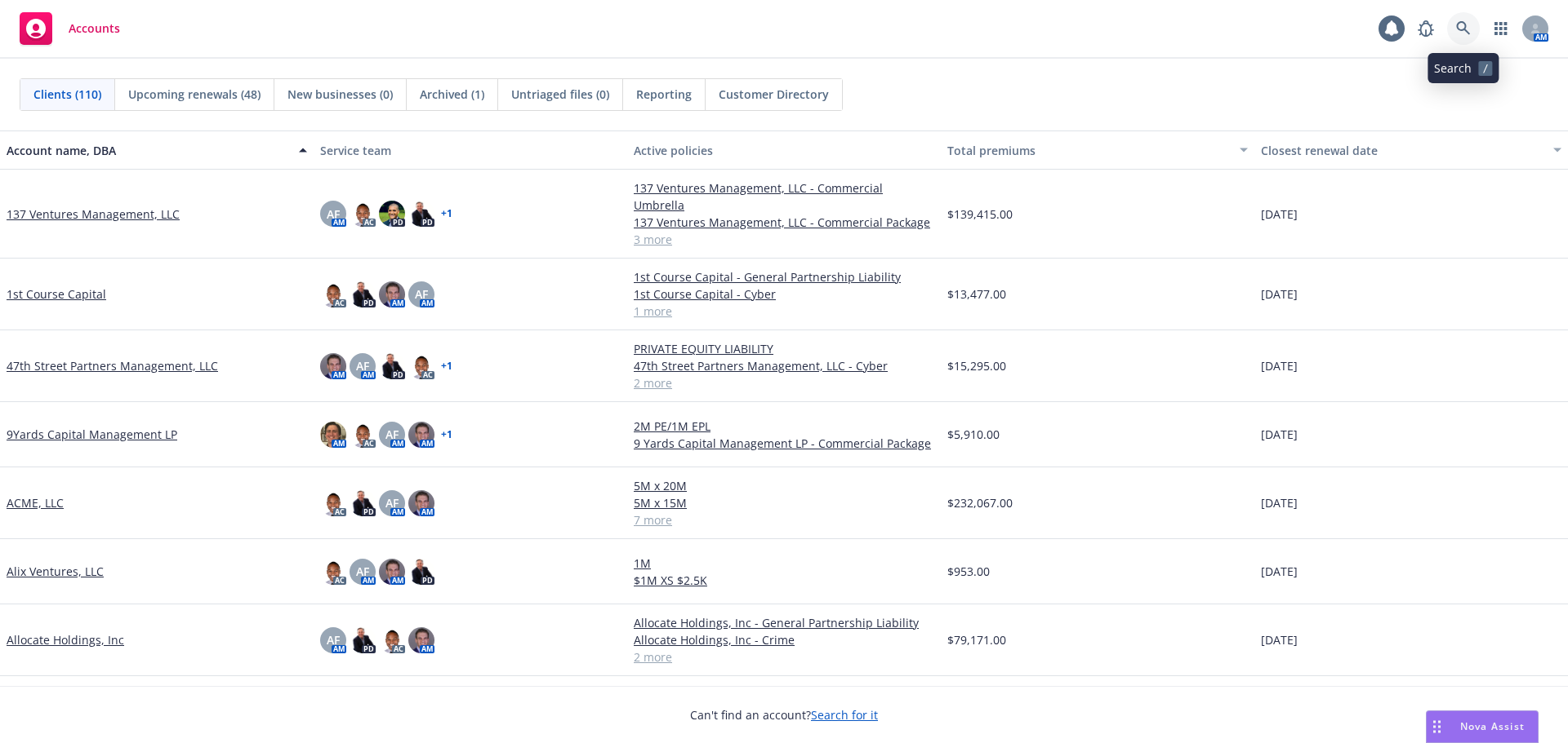
click at [1460, 27] on icon at bounding box center [1463, 28] width 15 height 15
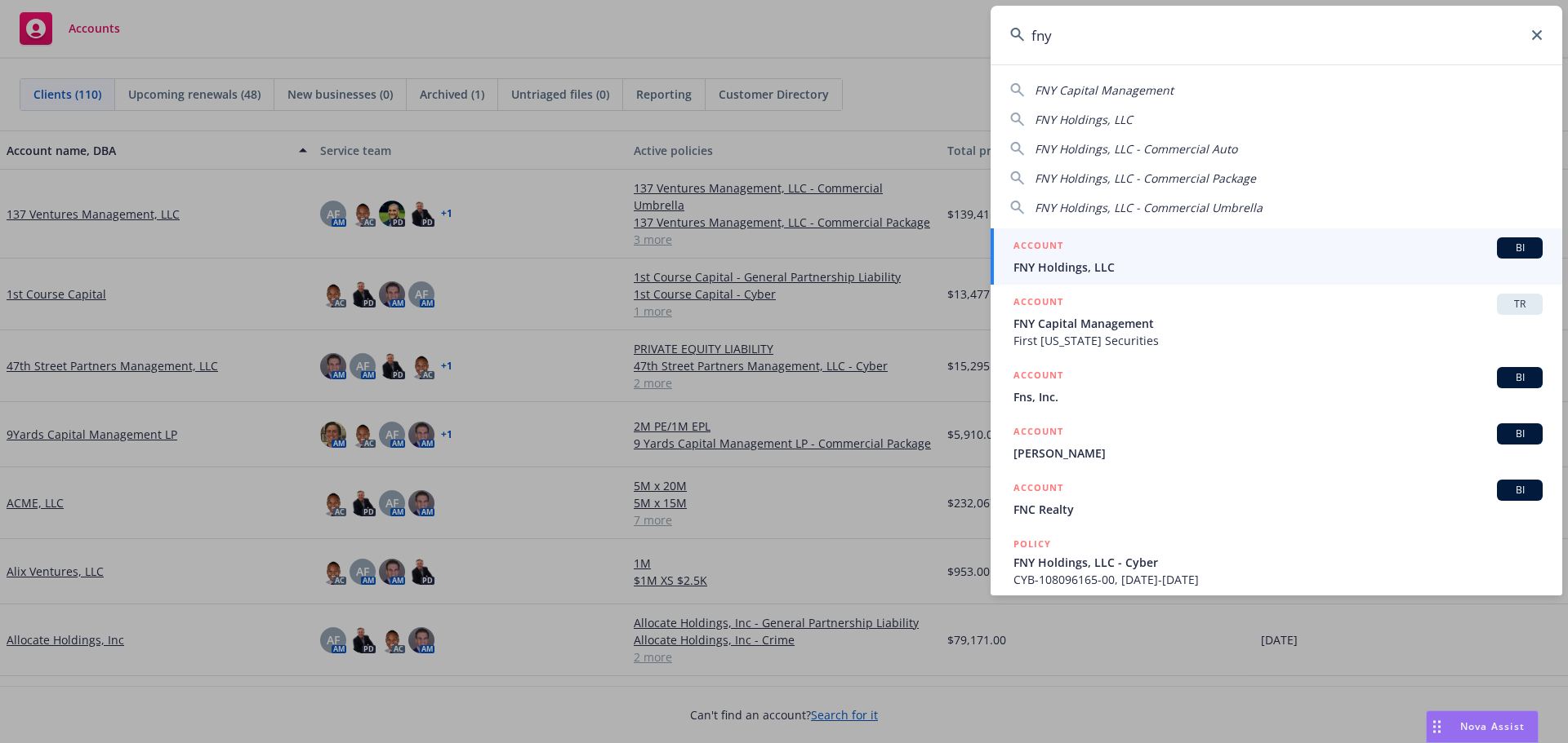
type input "fny"
click at [1119, 263] on span "FNY Holdings, LLC" at bounding box center [1278, 266] width 529 height 17
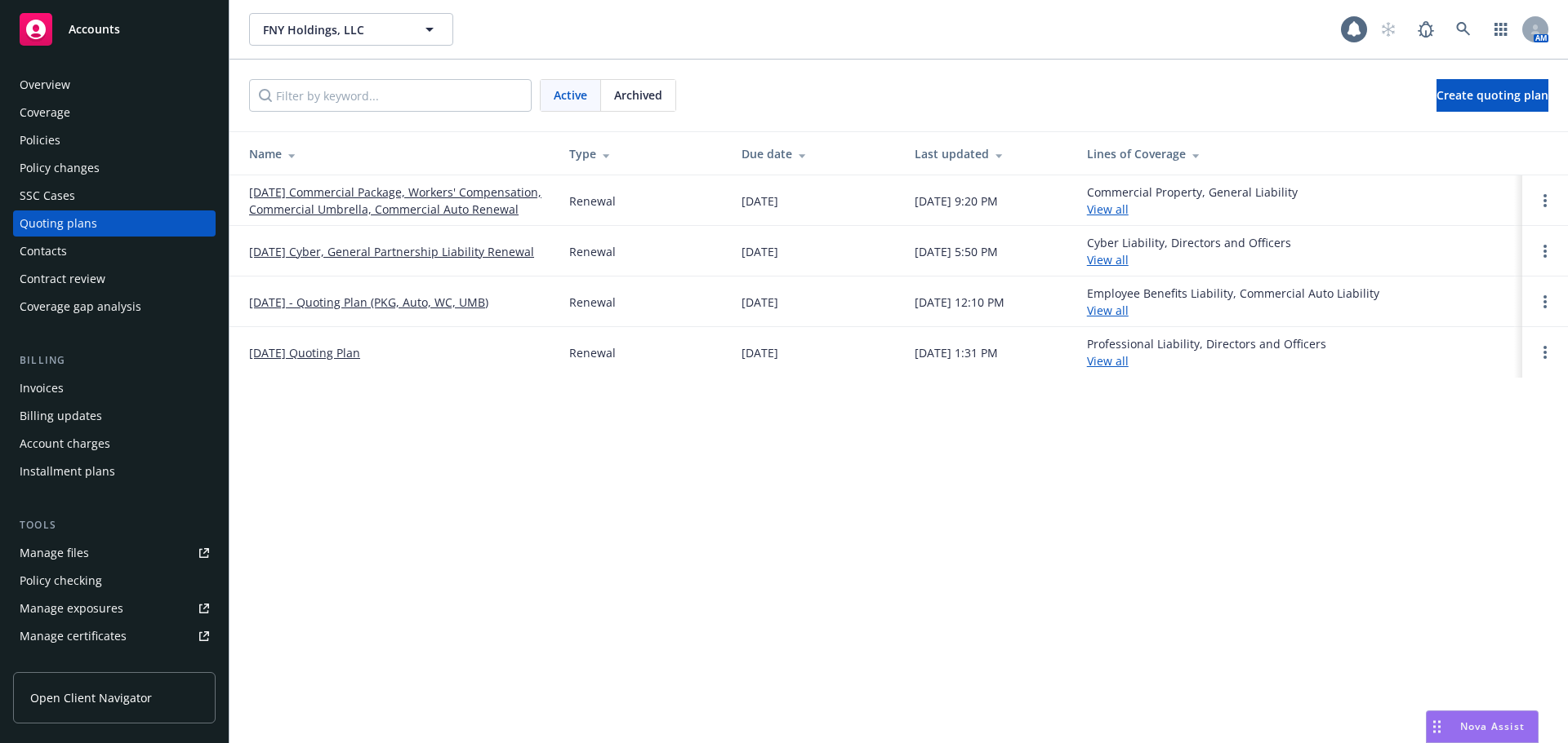
click at [360, 260] on link "[DATE] Cyber, General Partnership Liability Renewal" at bounding box center [392, 251] width 285 height 17
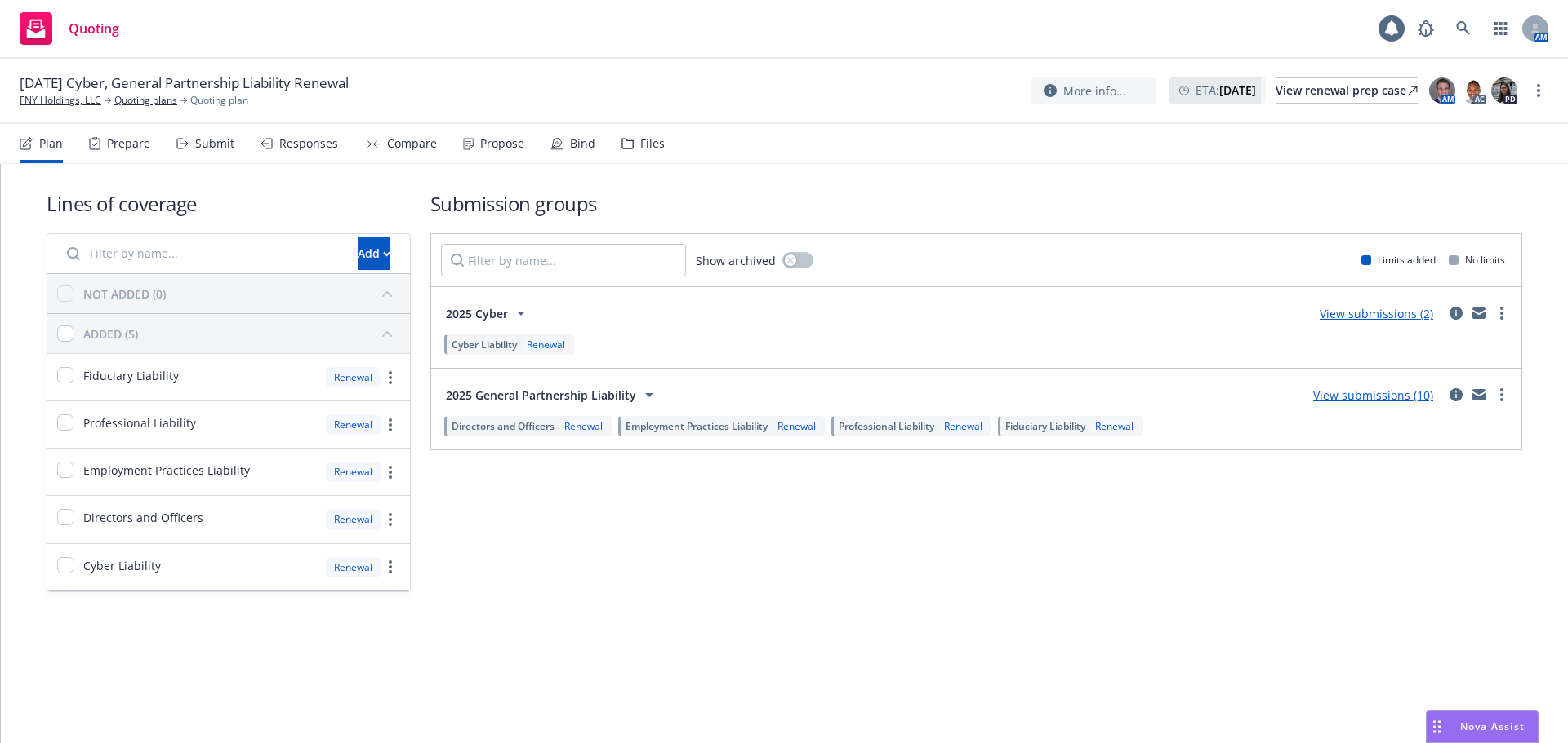
click at [293, 148] on div "Responses" at bounding box center [308, 143] width 59 height 13
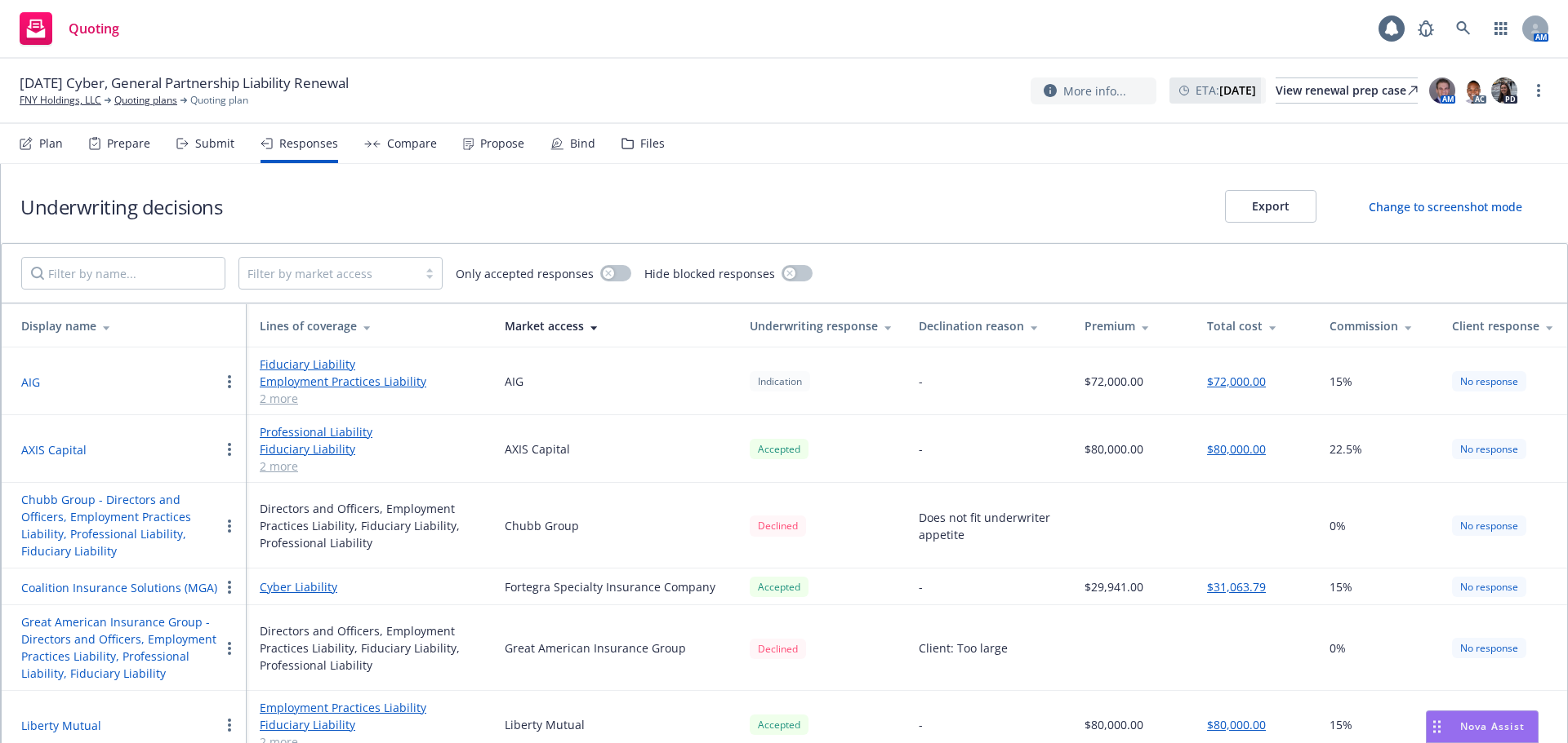
scroll to position [90, 0]
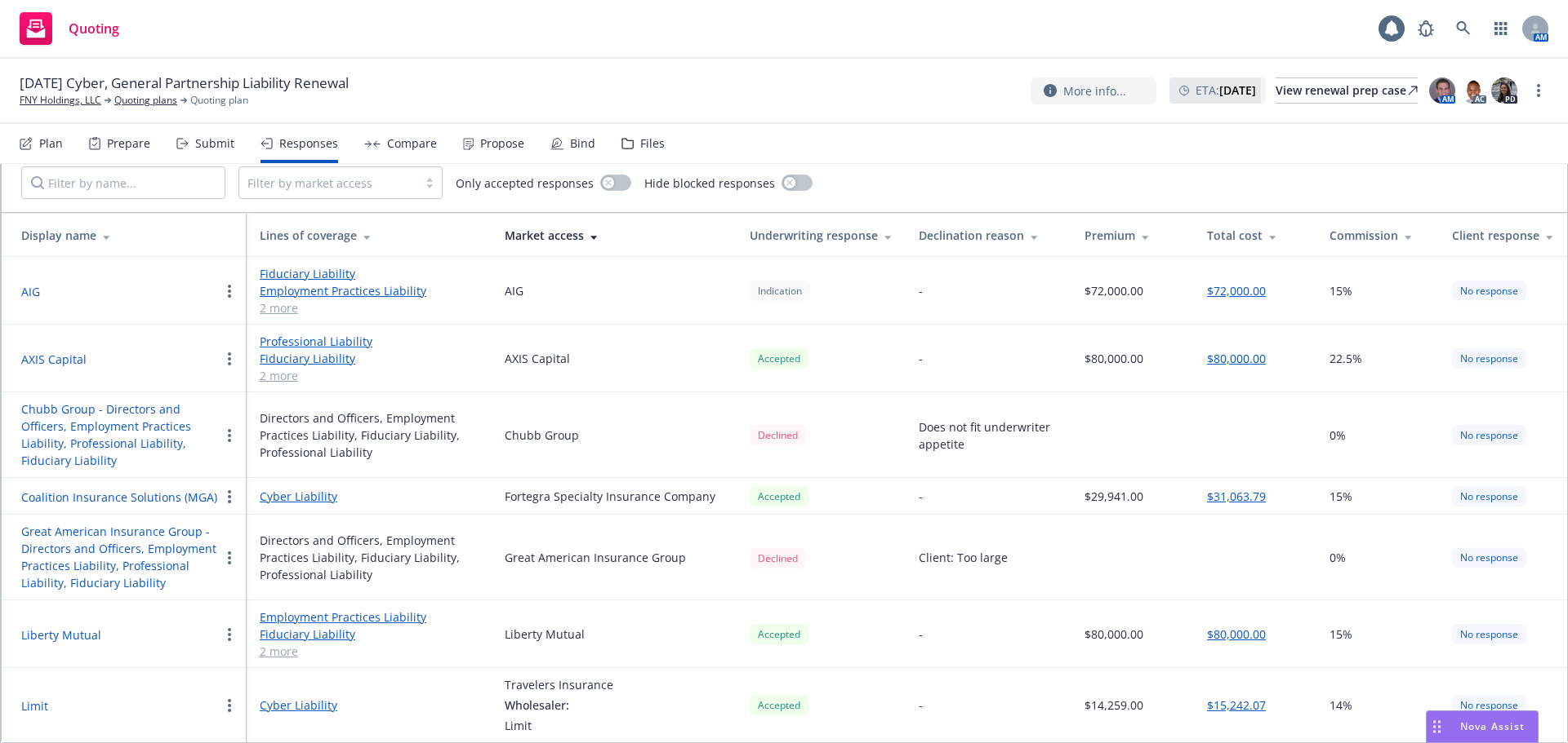
click at [78, 499] on button "Coalition Insurance Solutions (MGA)" at bounding box center [118, 497] width 196 height 17
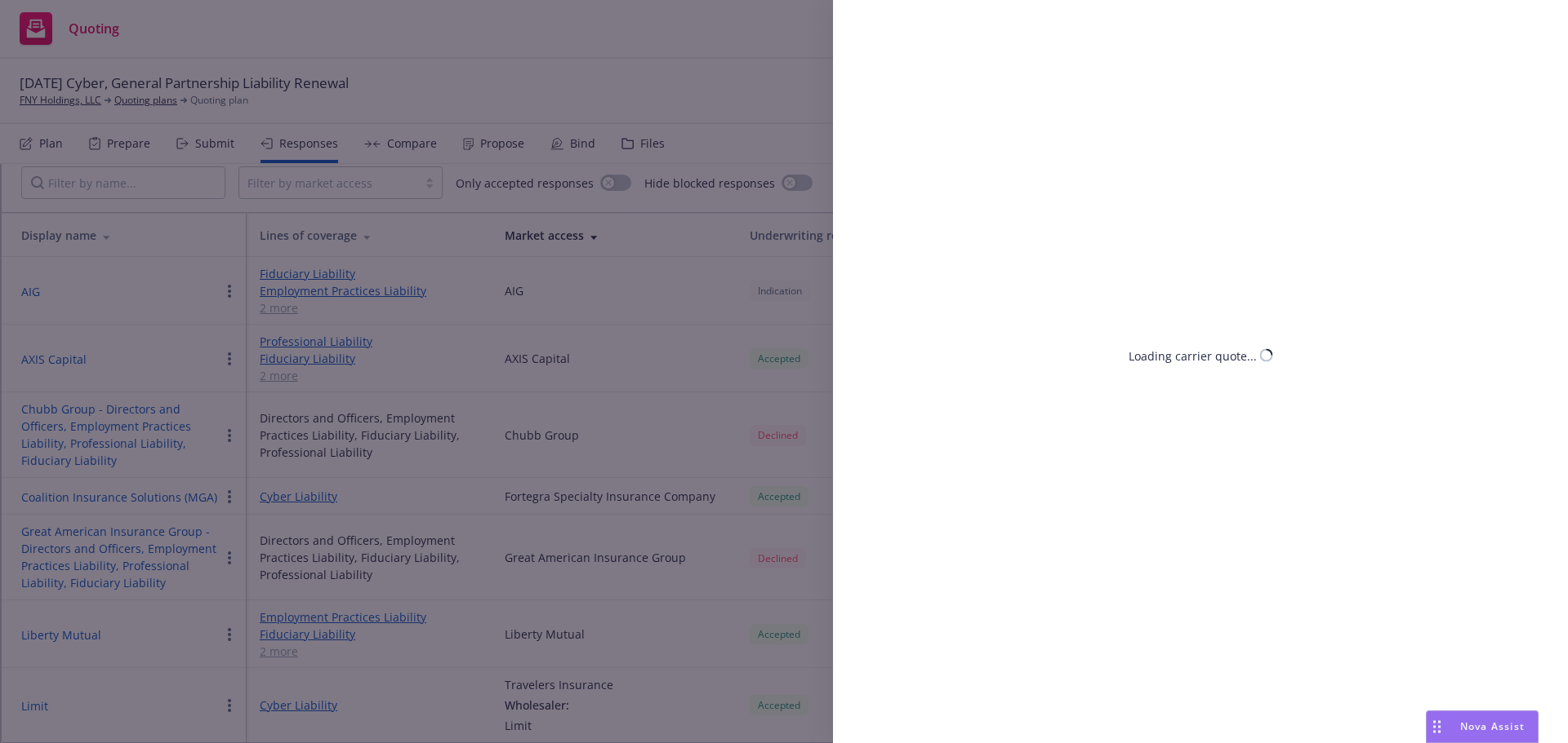
select select "NY"
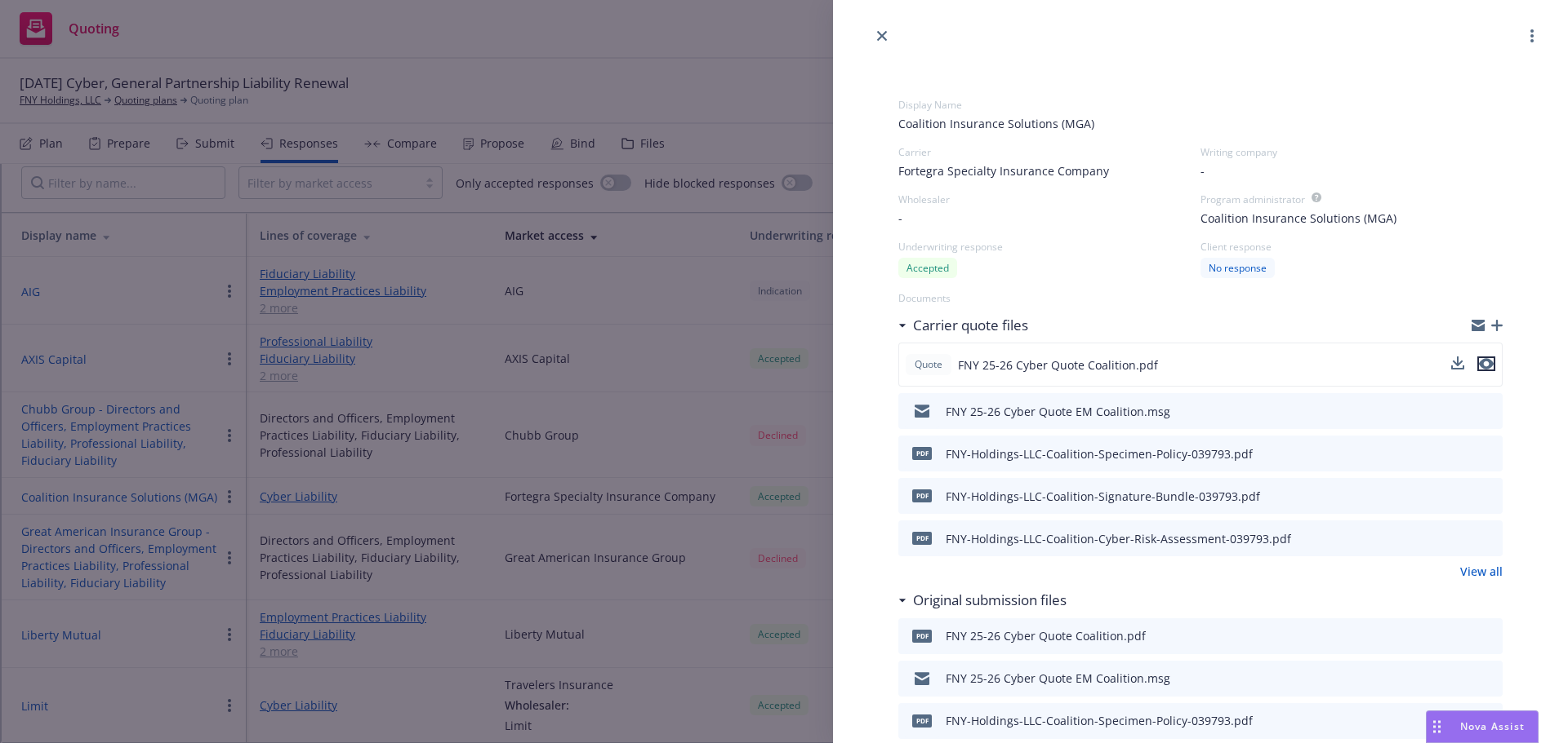
click at [1479, 368] on icon "preview file" at bounding box center [1486, 366] width 15 height 12
click at [878, 39] on icon "close" at bounding box center [881, 36] width 10 height 10
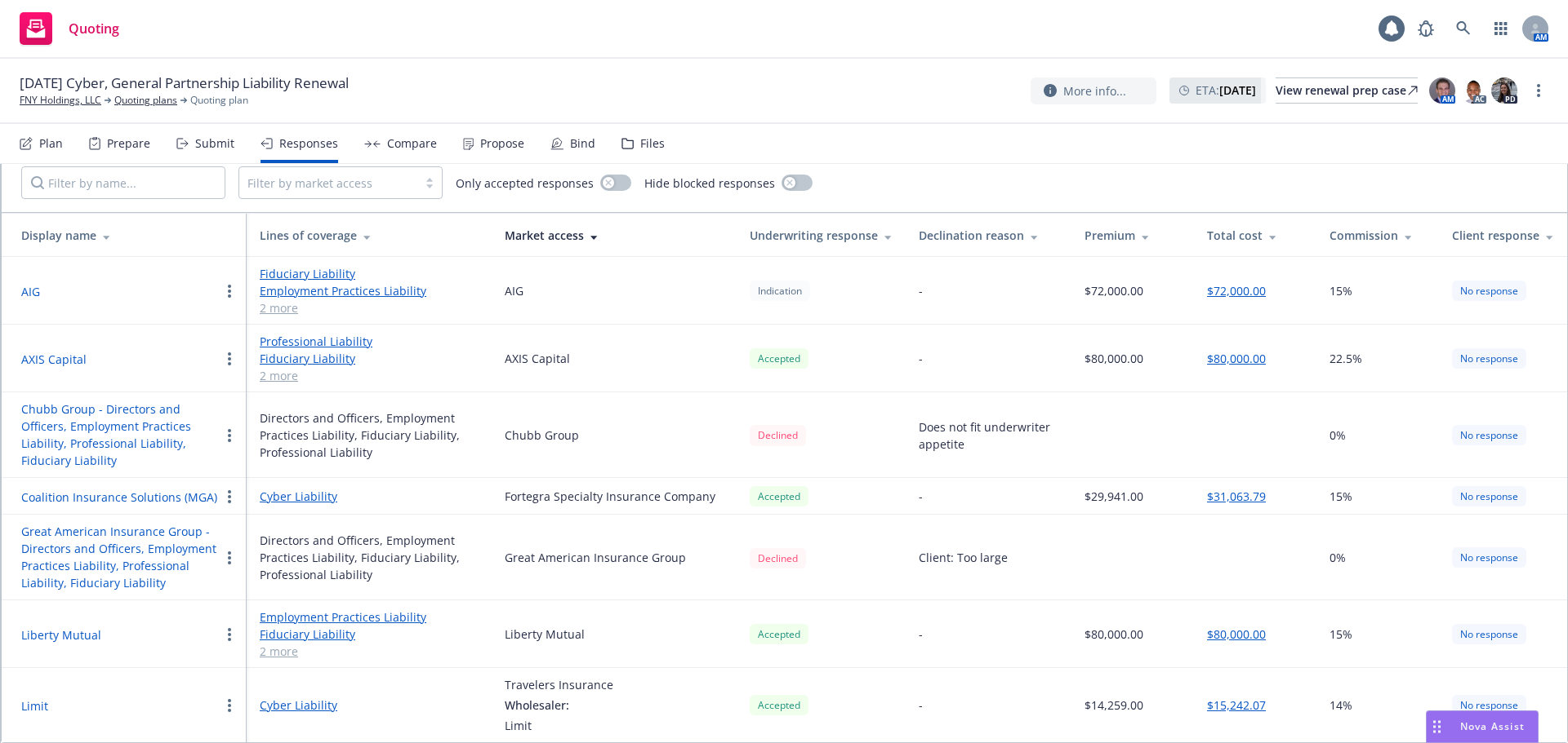
click at [86, 243] on div "Display name" at bounding box center [127, 234] width 213 height 17
click at [107, 236] on icon at bounding box center [106, 237] width 7 height 4
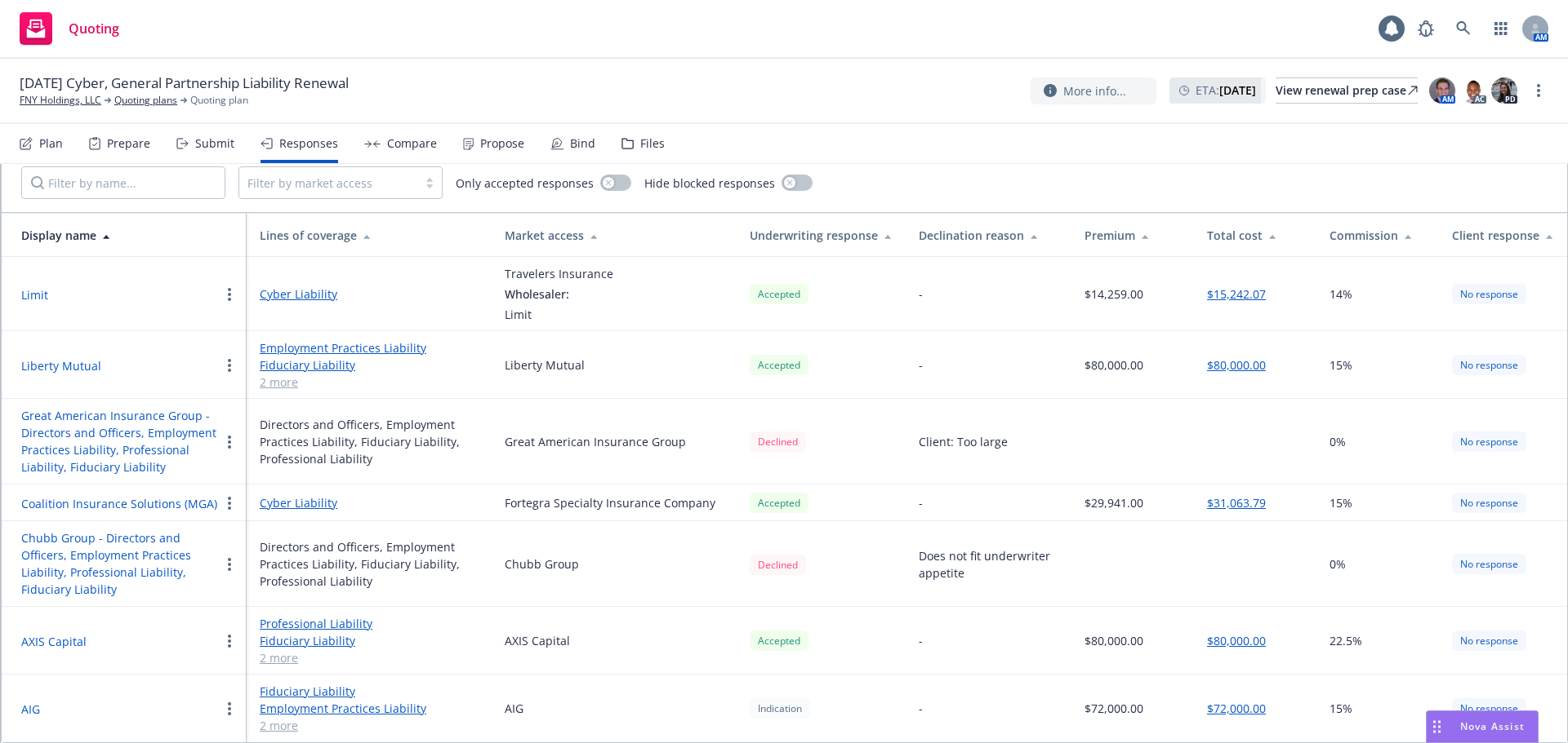
click at [104, 236] on icon at bounding box center [106, 237] width 7 height 4
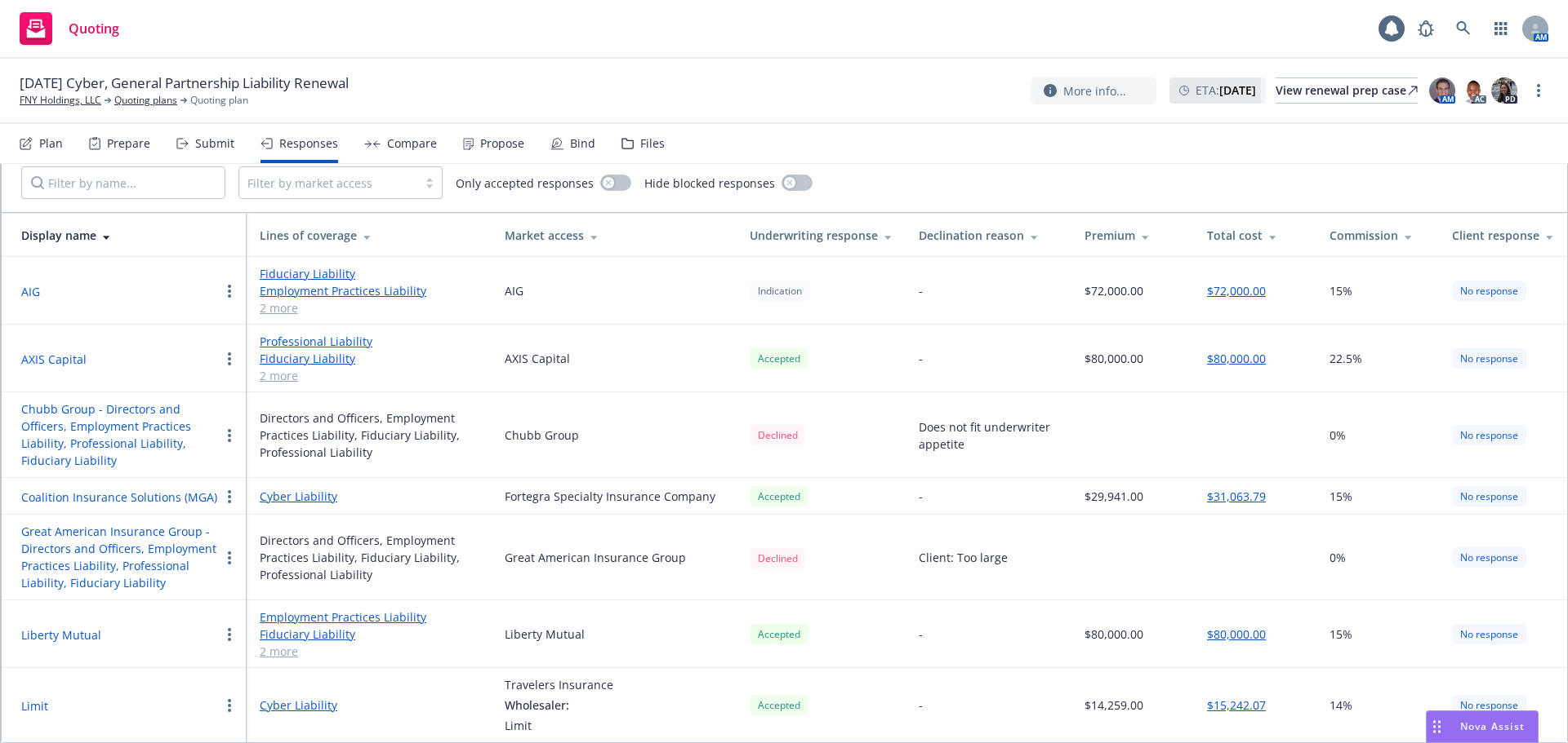
click at [44, 708] on button "Limit" at bounding box center [34, 705] width 27 height 17
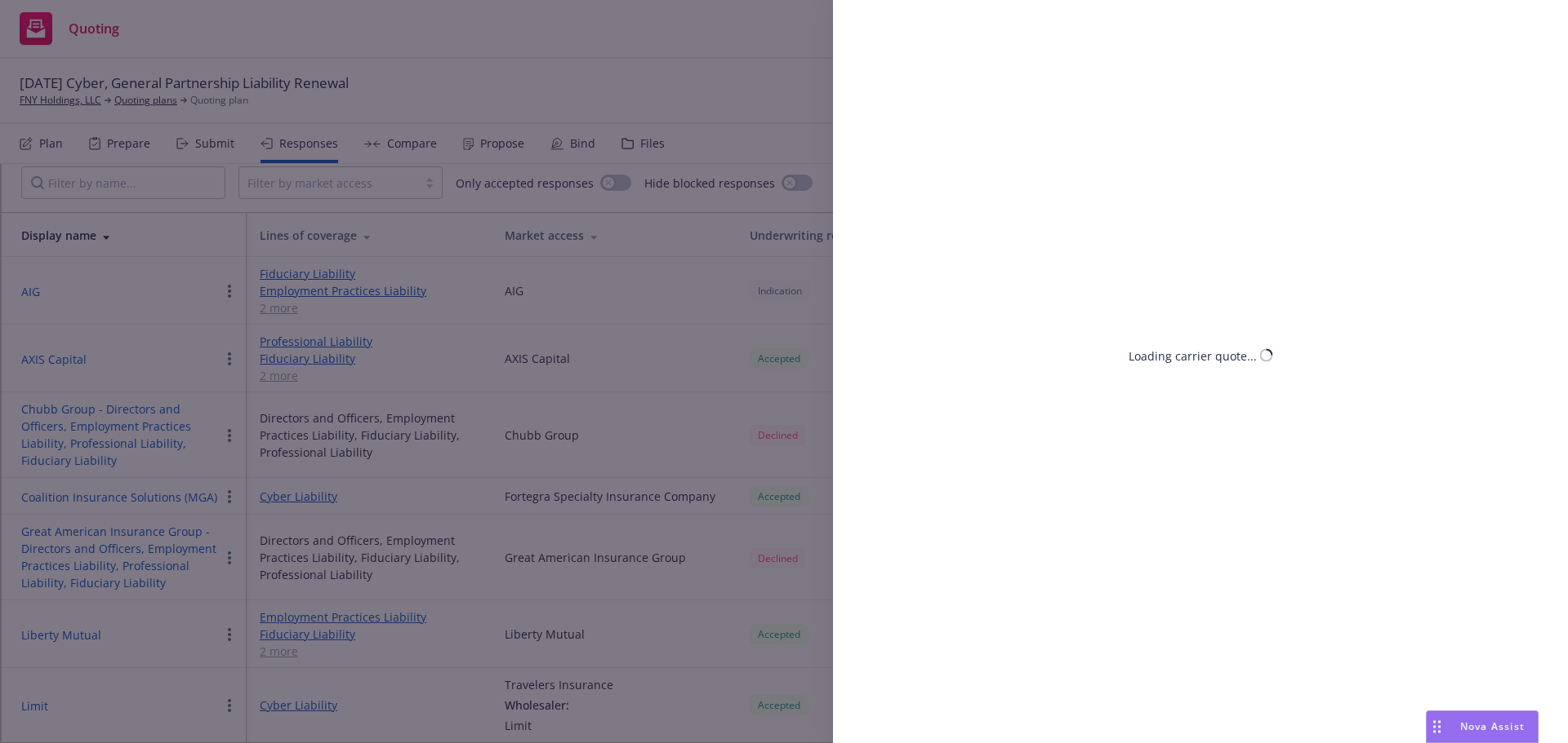
select select "NY"
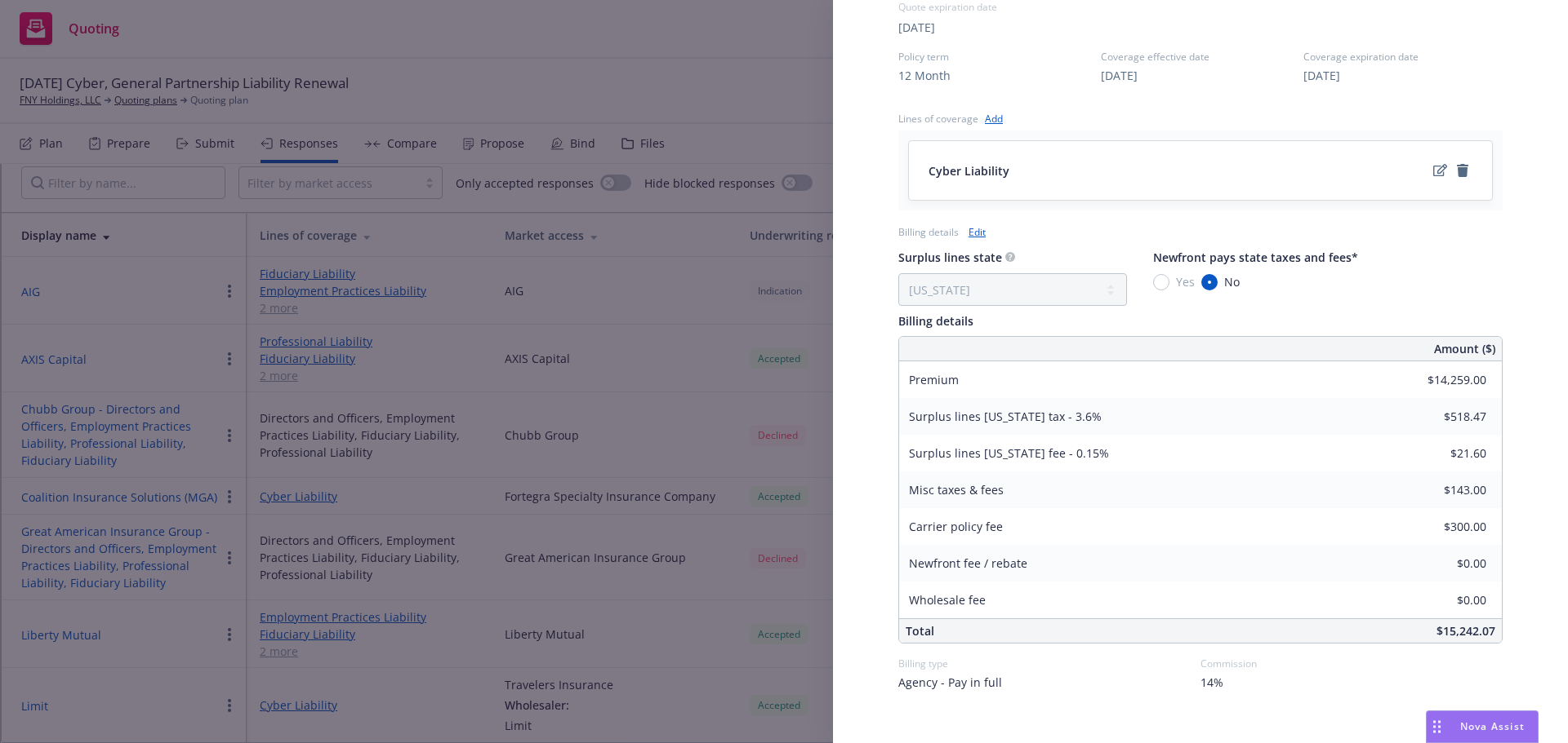
scroll to position [571, 0]
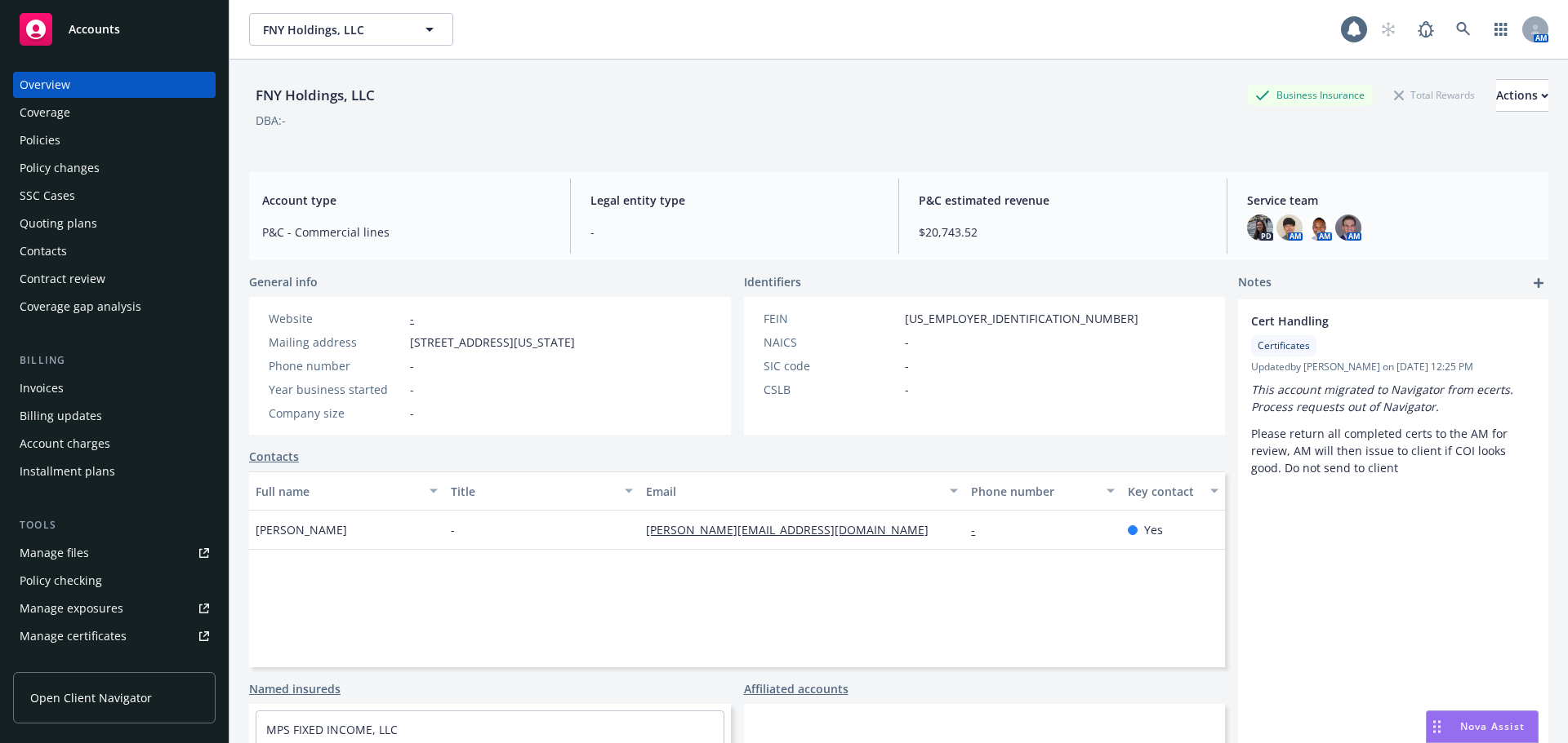
click at [48, 152] on div "Policies" at bounding box center [40, 140] width 41 height 26
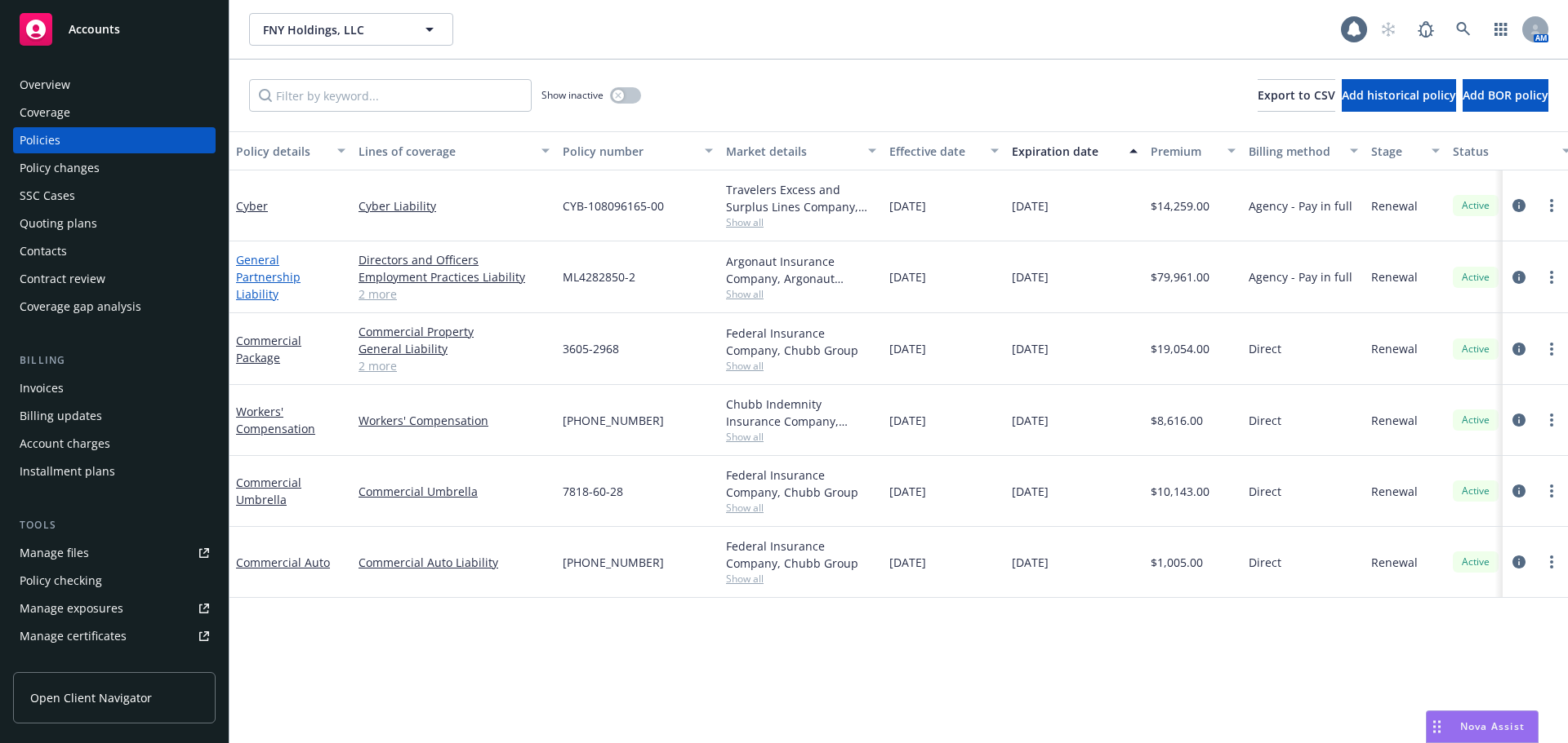
click at [266, 268] on link "General Partnership Liability" at bounding box center [267, 277] width 65 height 50
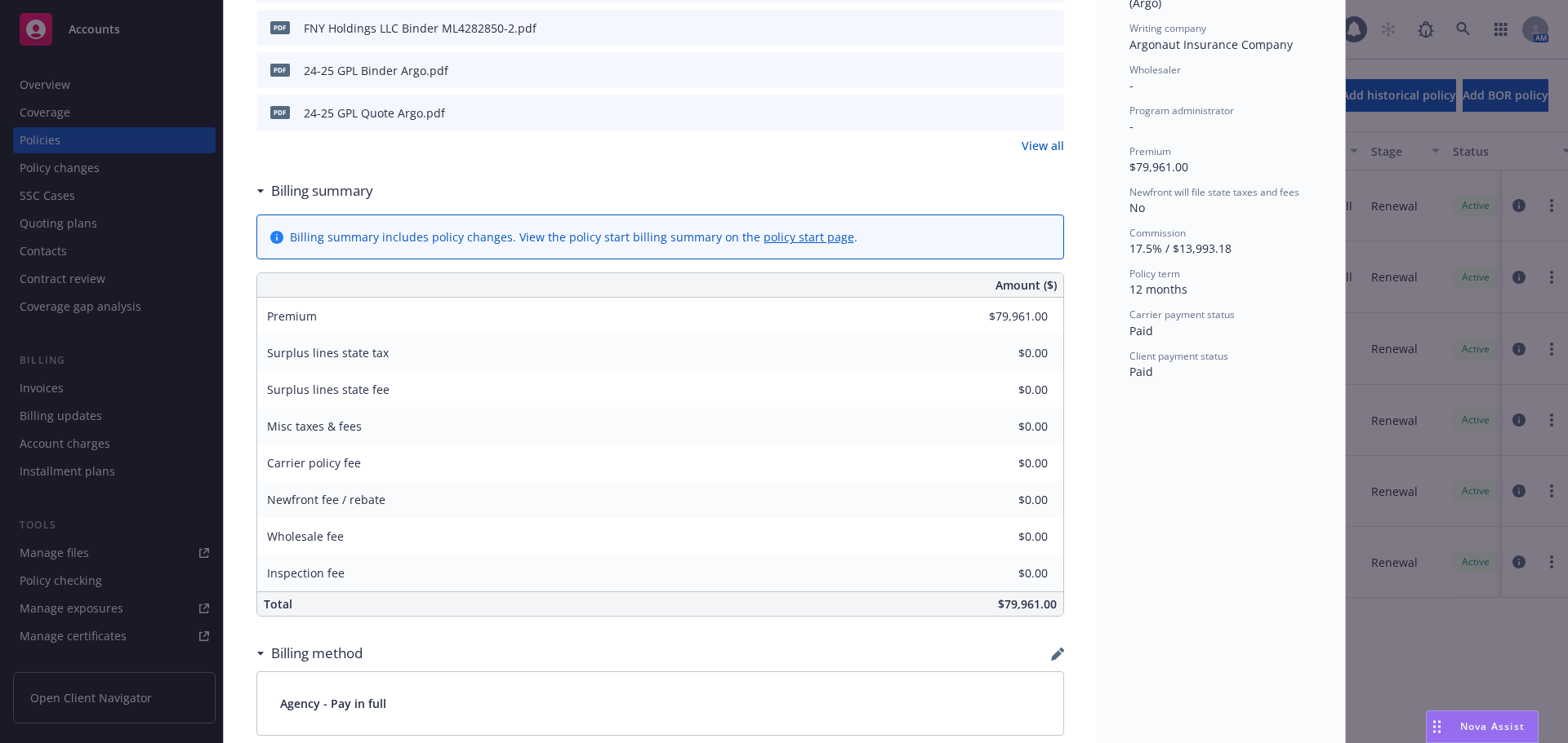
scroll to position [408, 0]
